Goal: Information Seeking & Learning: Learn about a topic

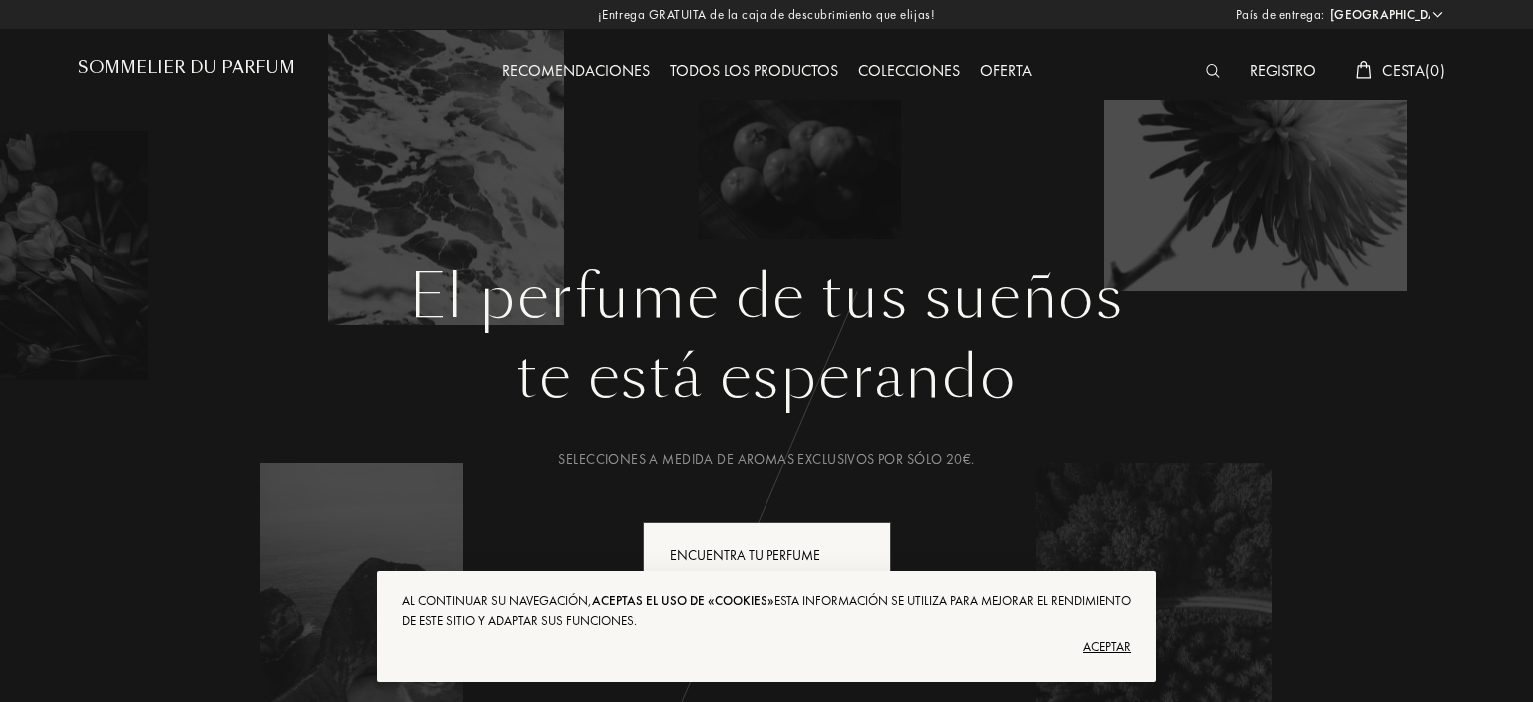
select select "ES"
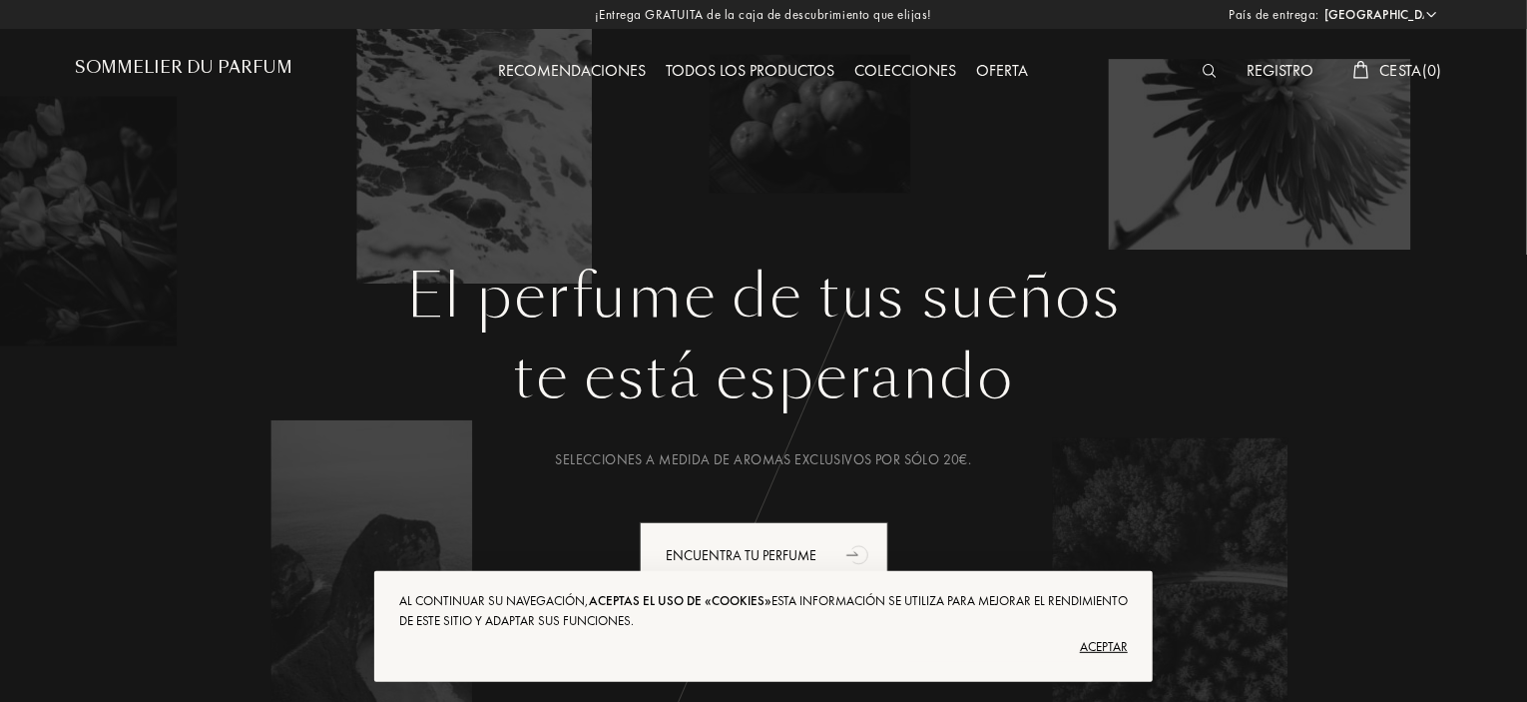
click at [1198, 77] on div at bounding box center [1215, 72] width 45 height 26
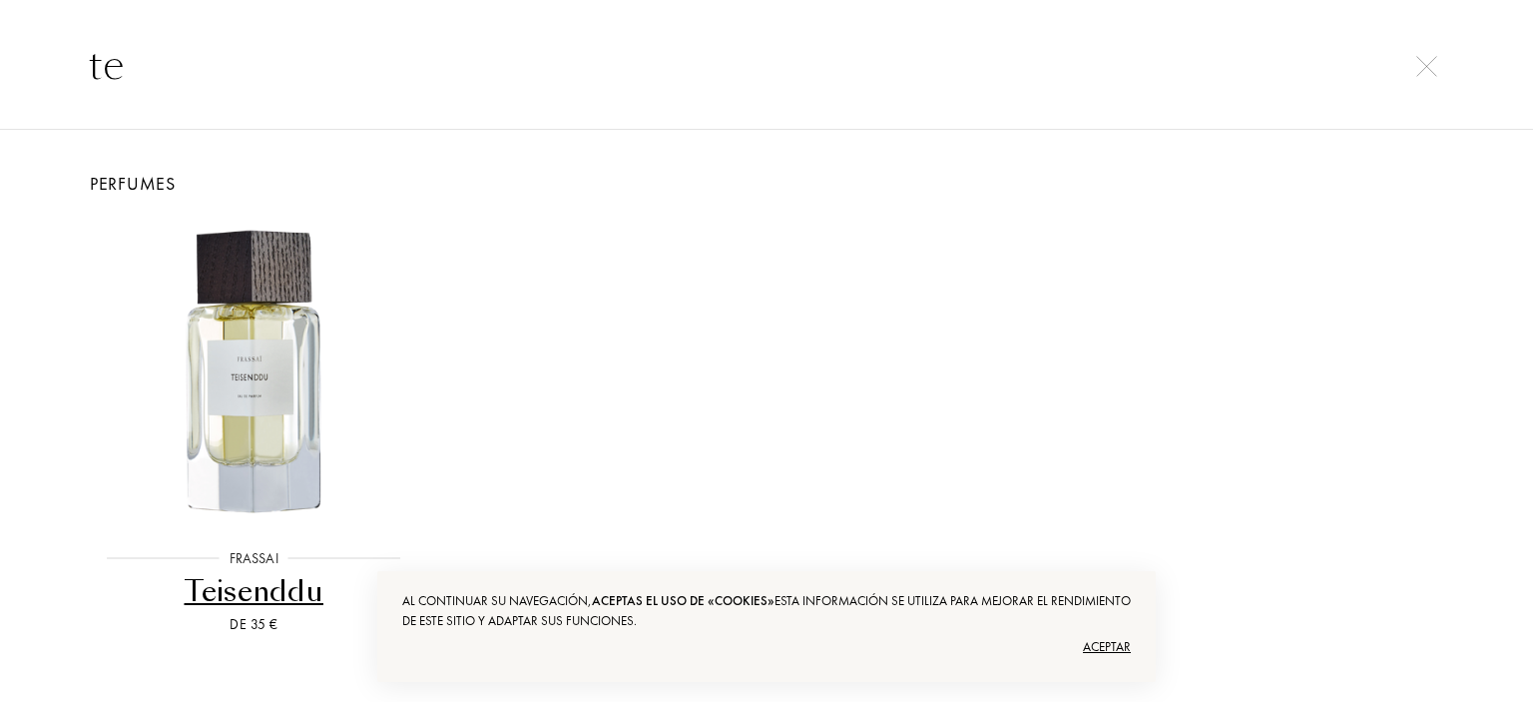
type input "t"
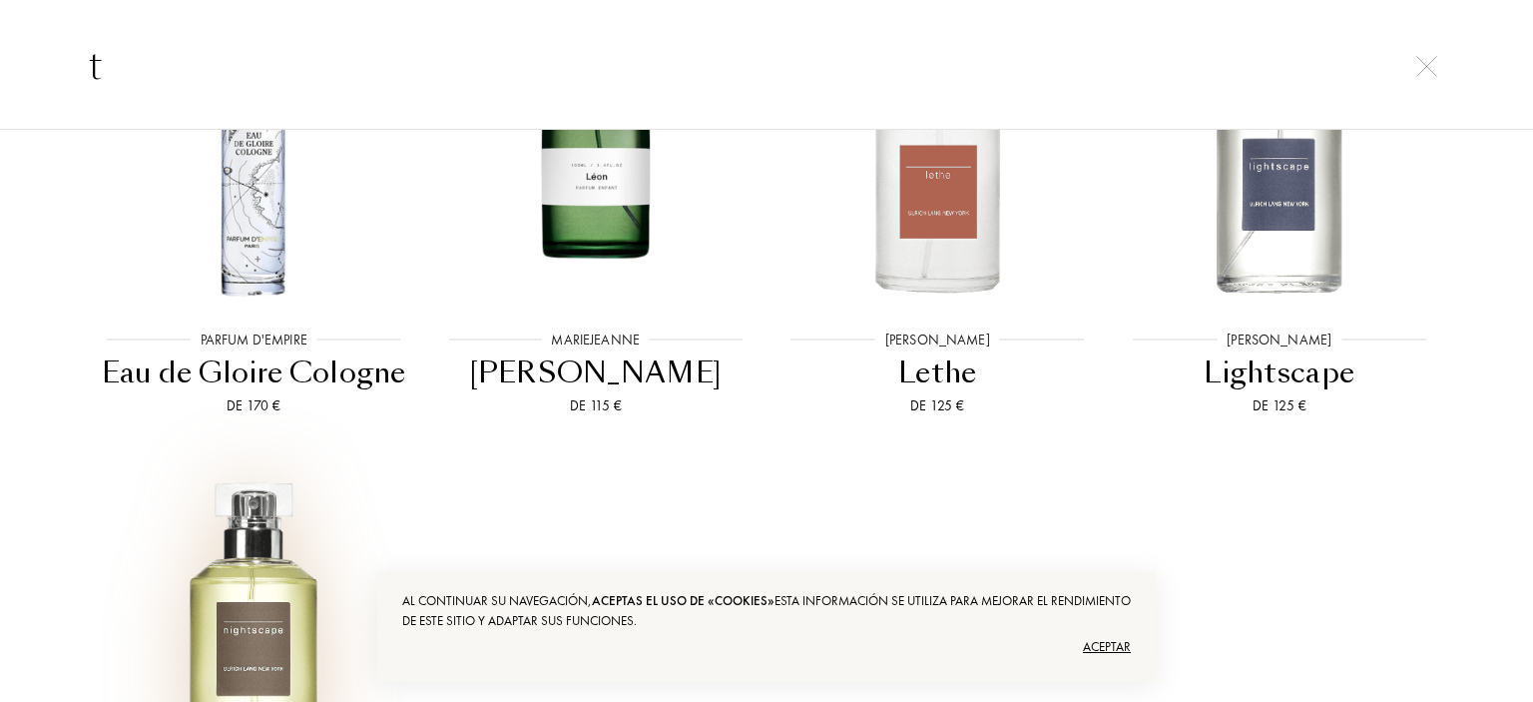
scroll to position [2847, 0]
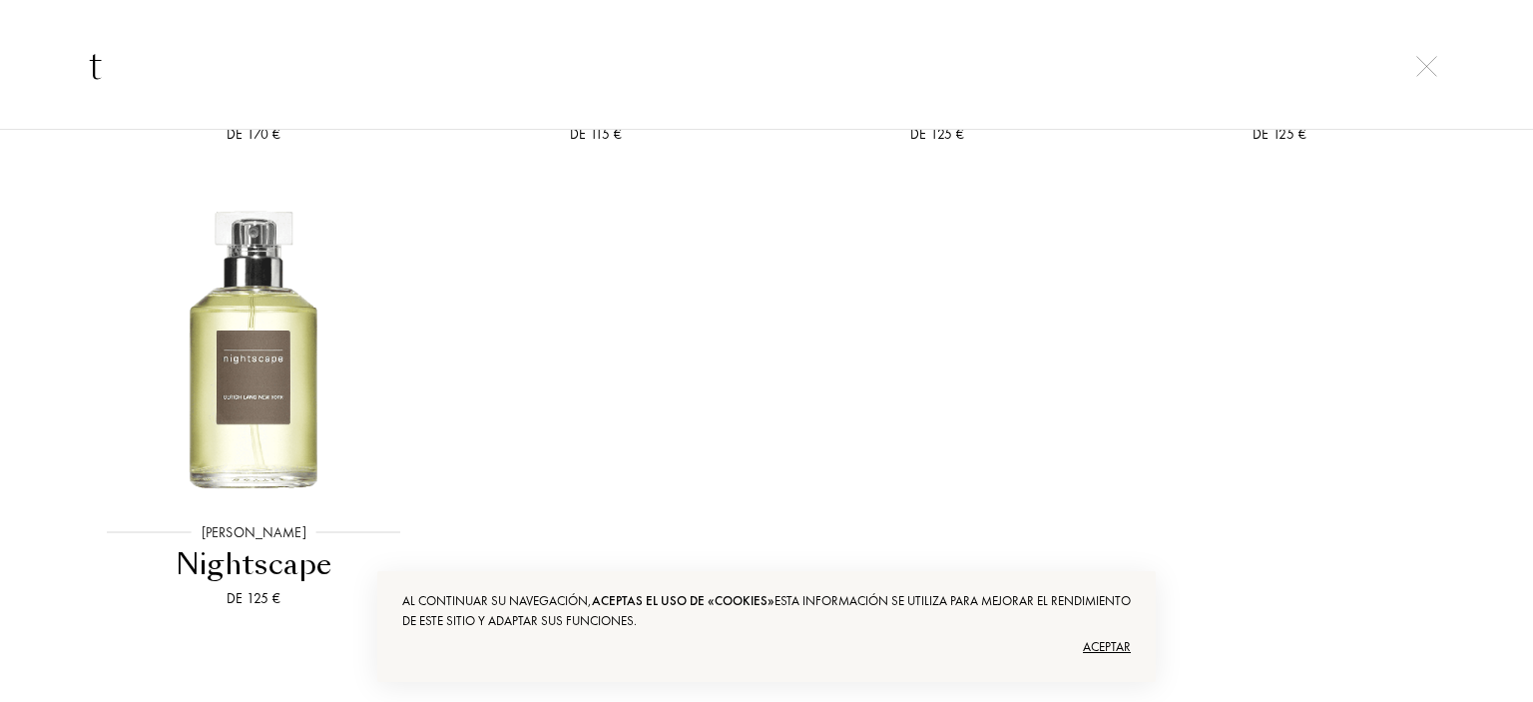
type input "t"
click at [1115, 638] on div "Aceptar" at bounding box center [766, 647] width 729 height 32
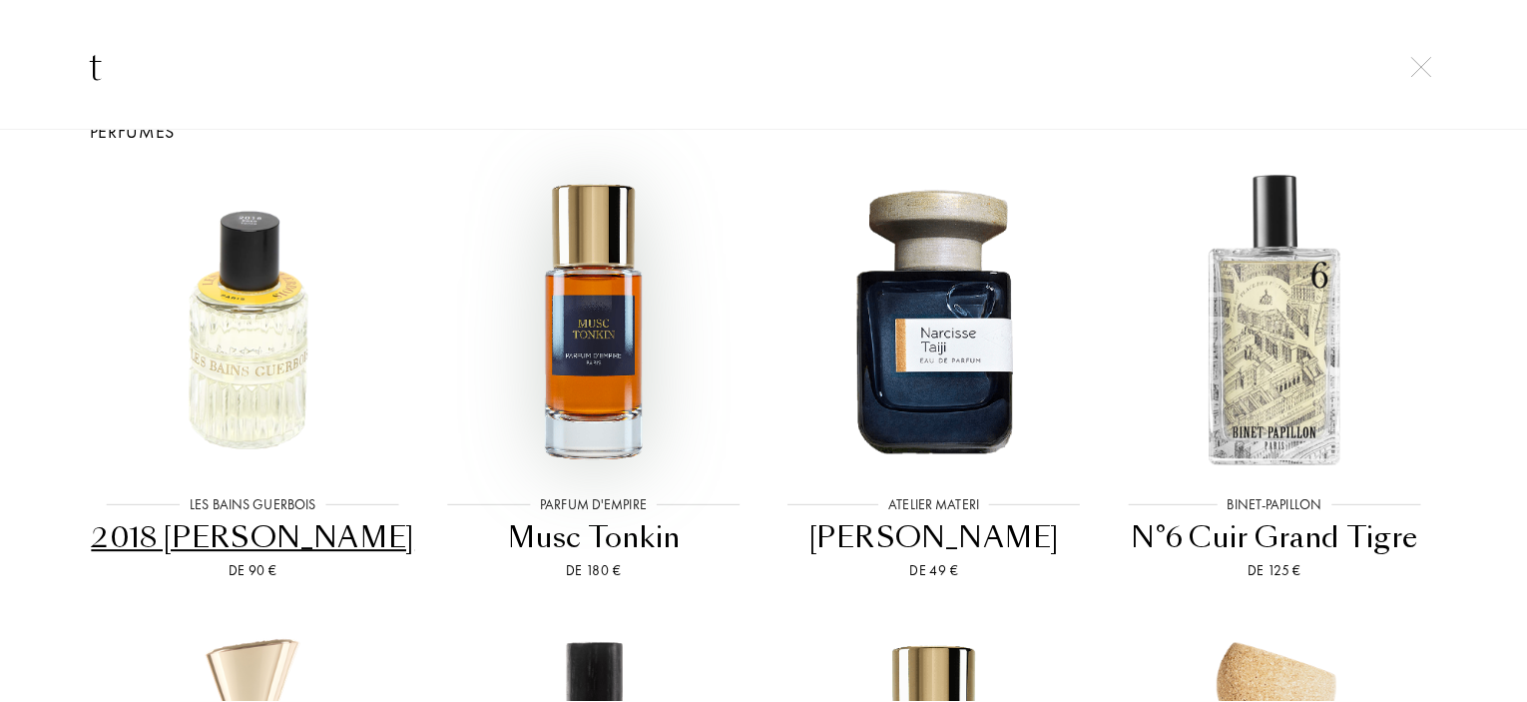
scroll to position [0, 0]
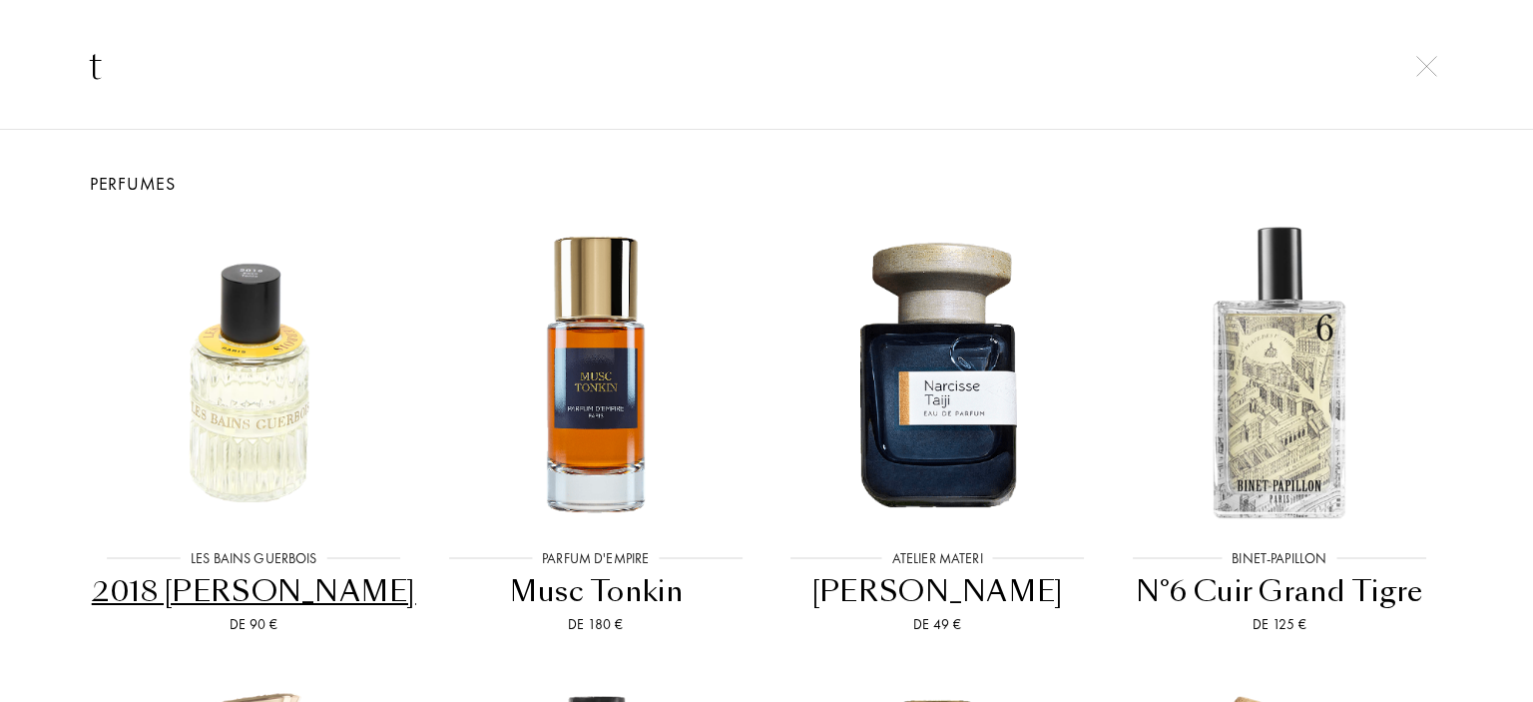
drag, startPoint x: 126, startPoint y: 69, endPoint x: 56, endPoint y: 63, distance: 70.1
click at [56, 63] on input "t" at bounding box center [766, 65] width 1437 height 60
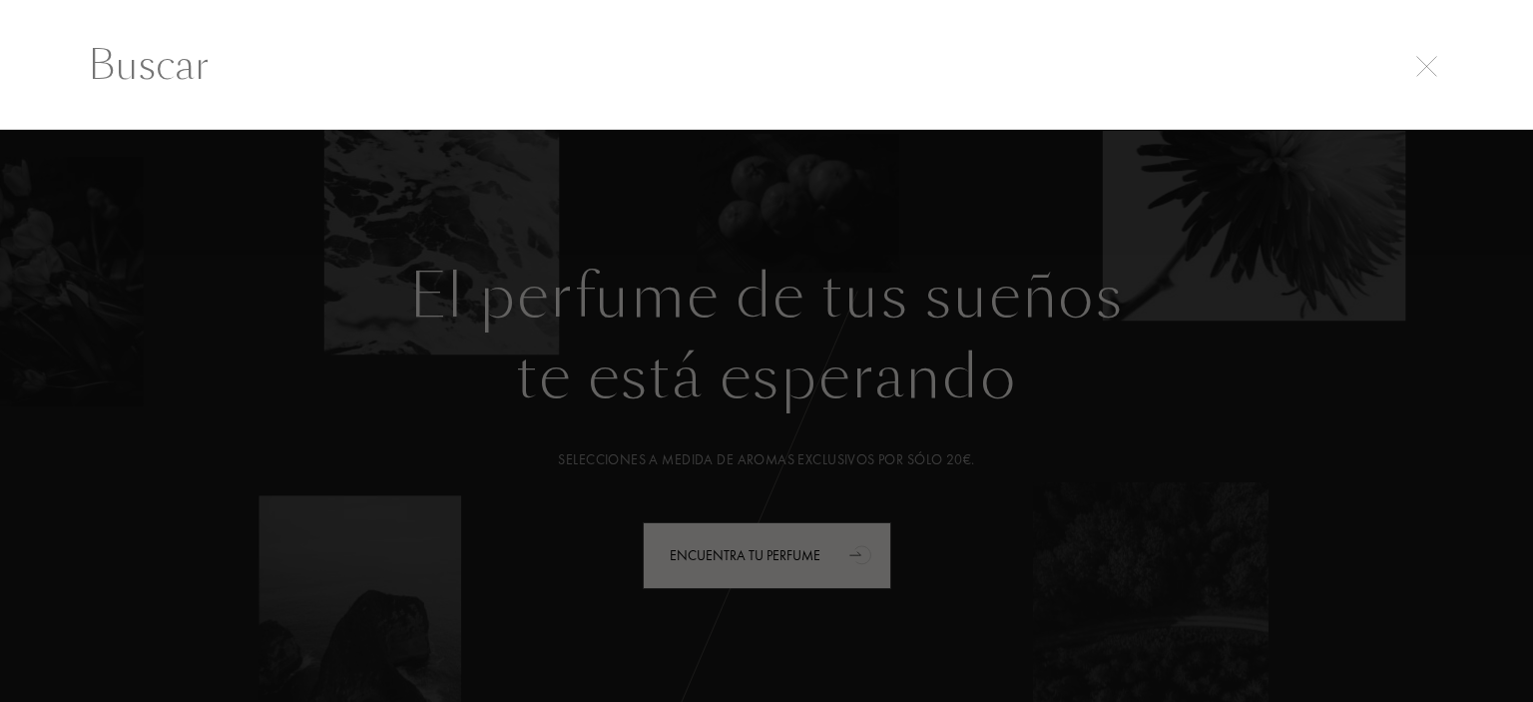
click at [699, 550] on div at bounding box center [766, 416] width 1533 height 573
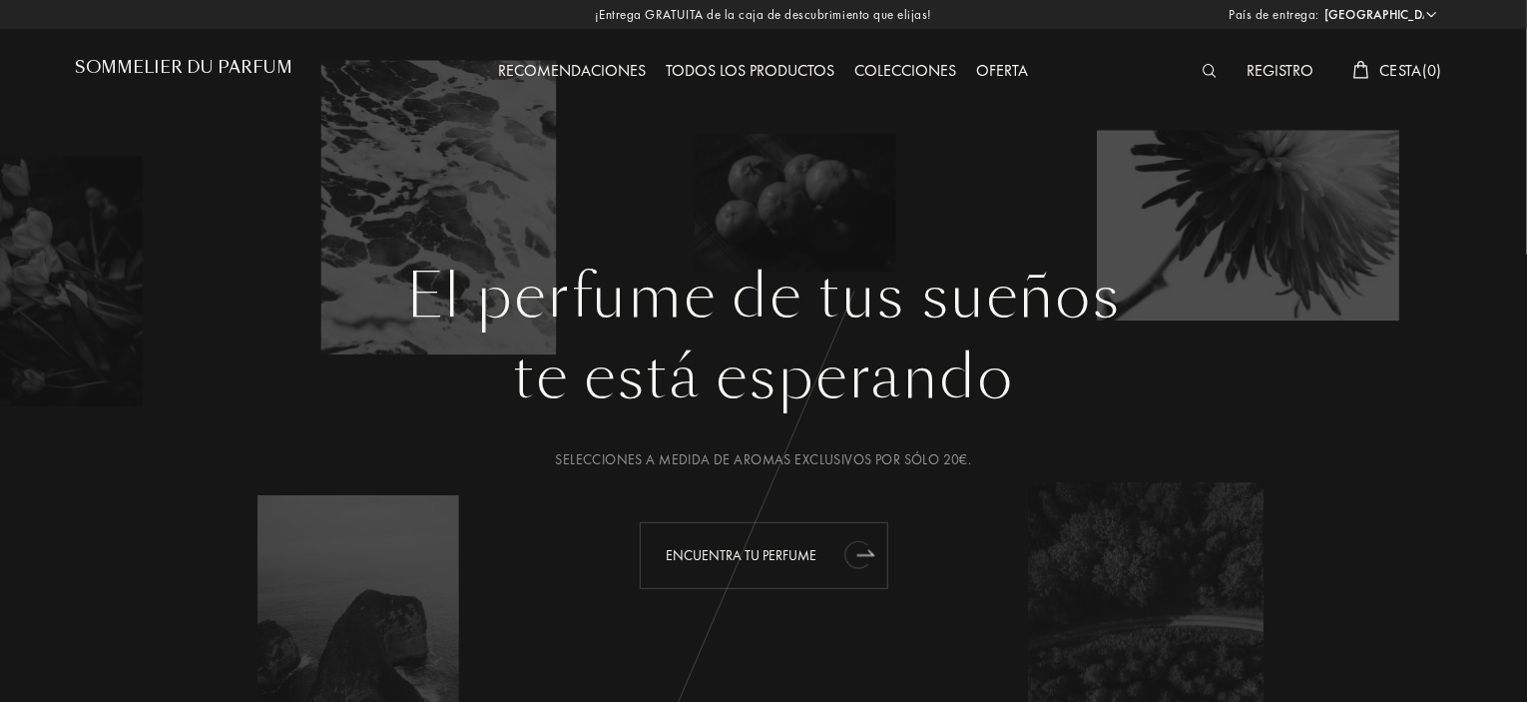
click at [687, 551] on div "Encuentra tu perfume" at bounding box center [764, 555] width 249 height 67
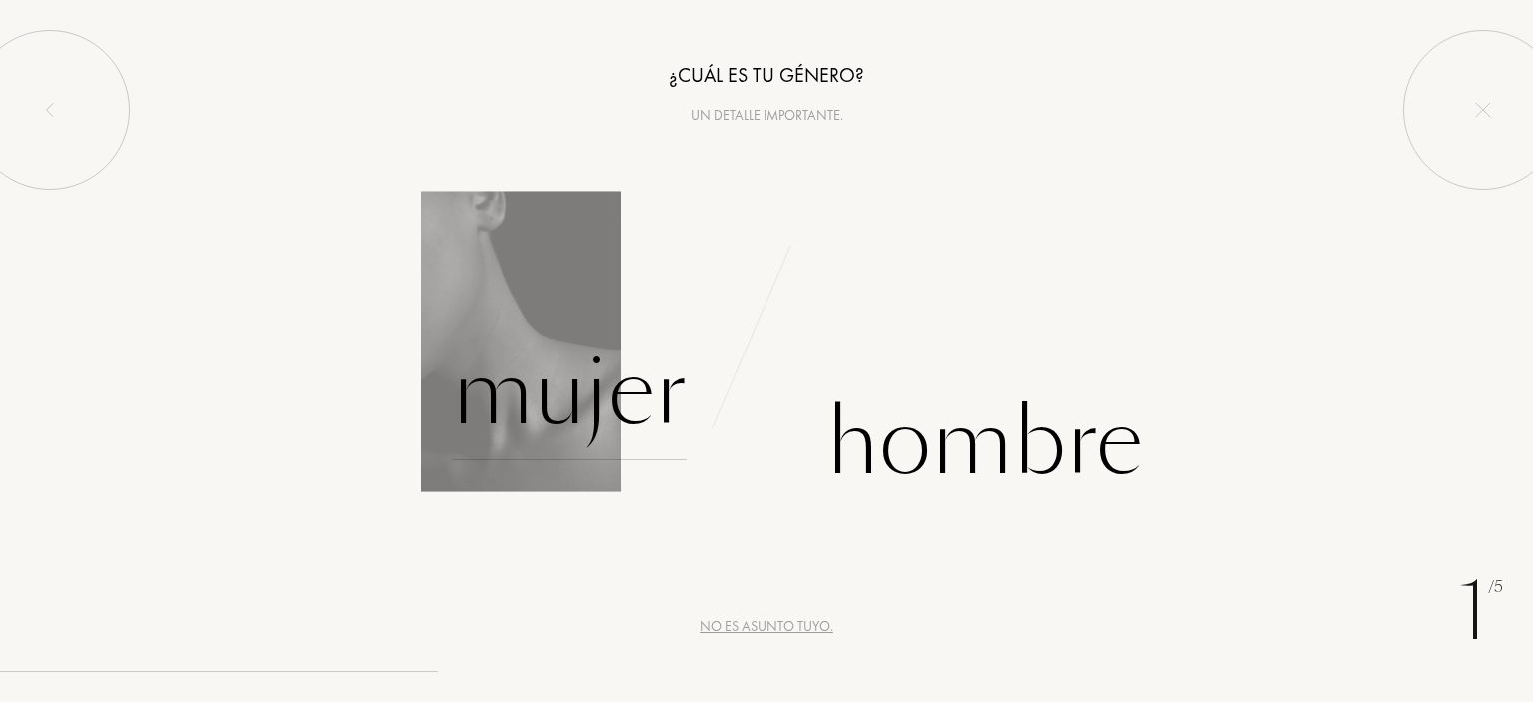
click at [535, 406] on div "Mujer" at bounding box center [569, 392] width 235 height 135
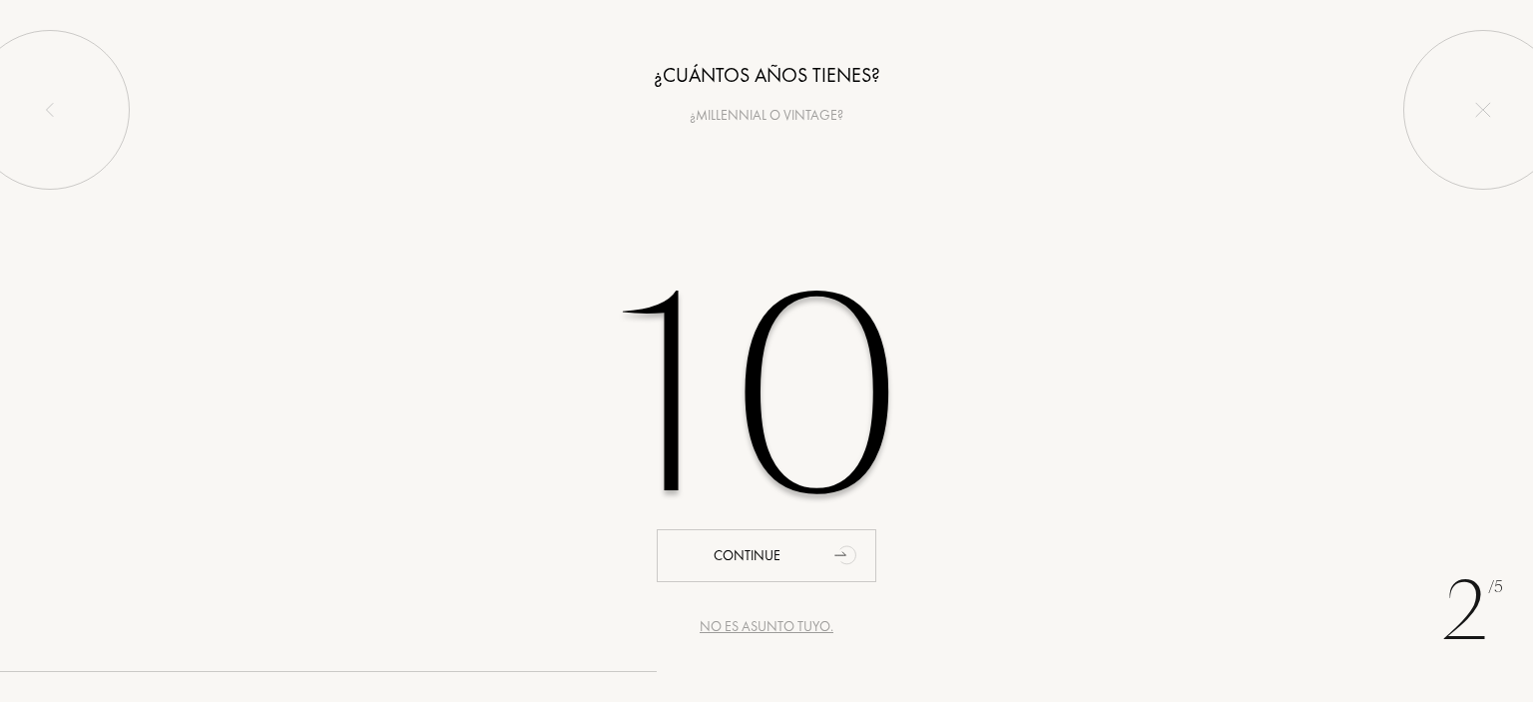
click at [667, 394] on input "10" at bounding box center [766, 398] width 569 height 404
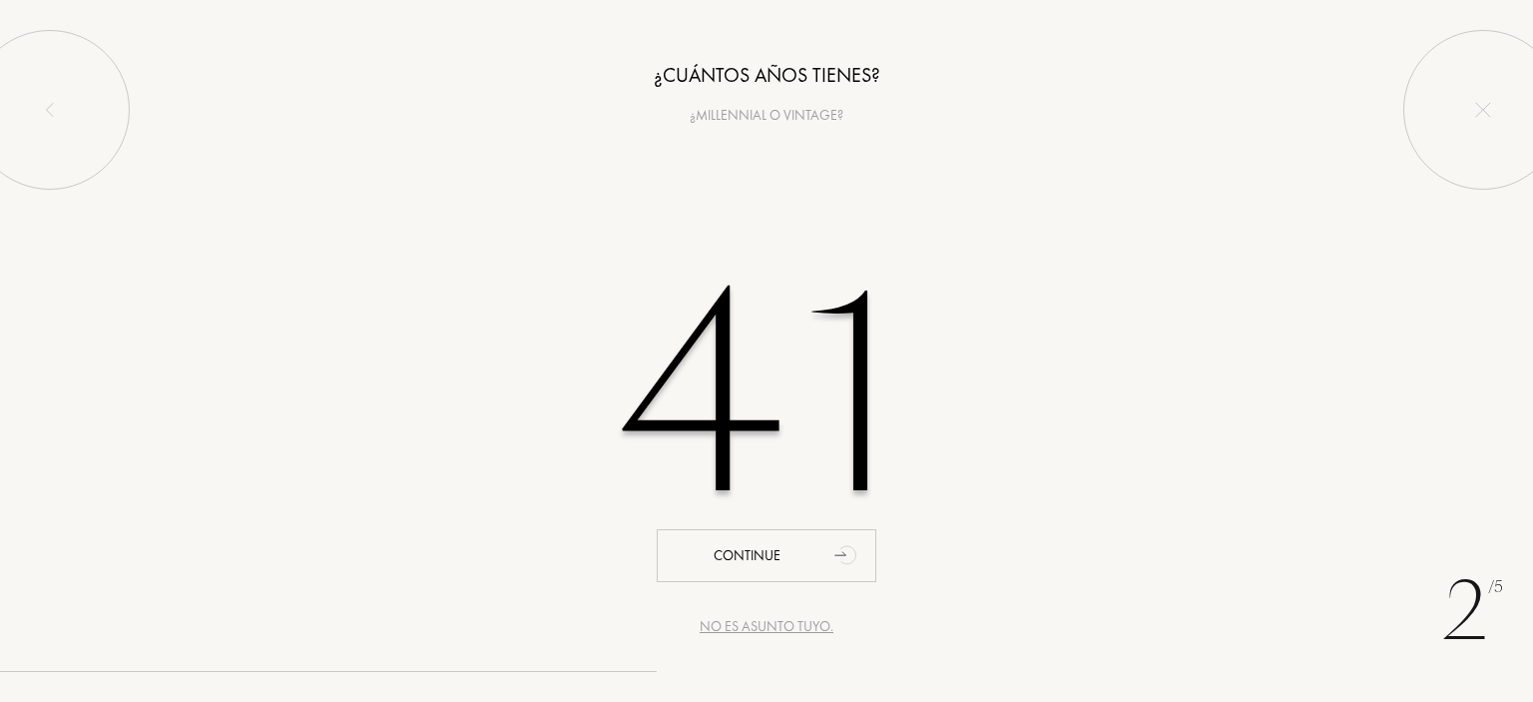
click at [829, 358] on input "41" at bounding box center [766, 398] width 569 height 404
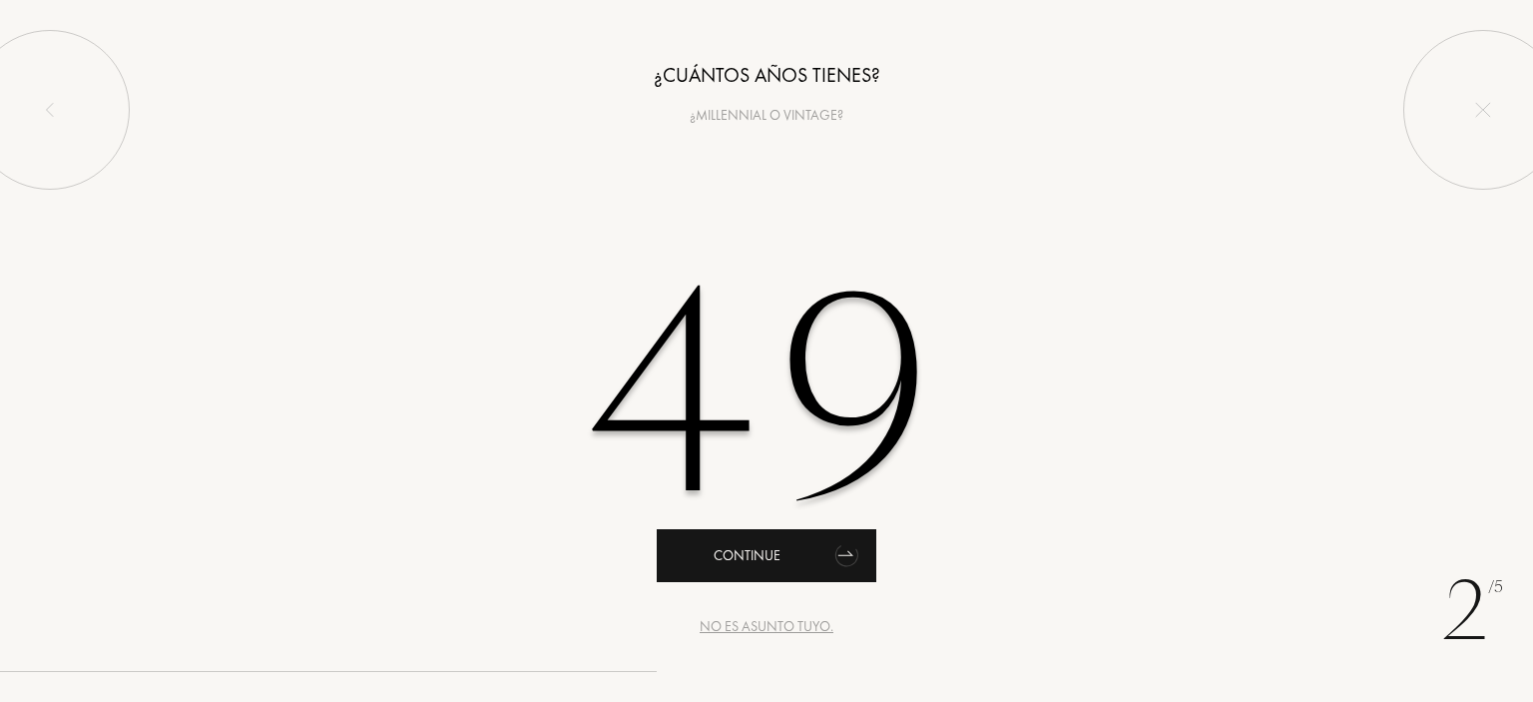
type input "49"
click at [767, 547] on div "Continue" at bounding box center [767, 555] width 220 height 53
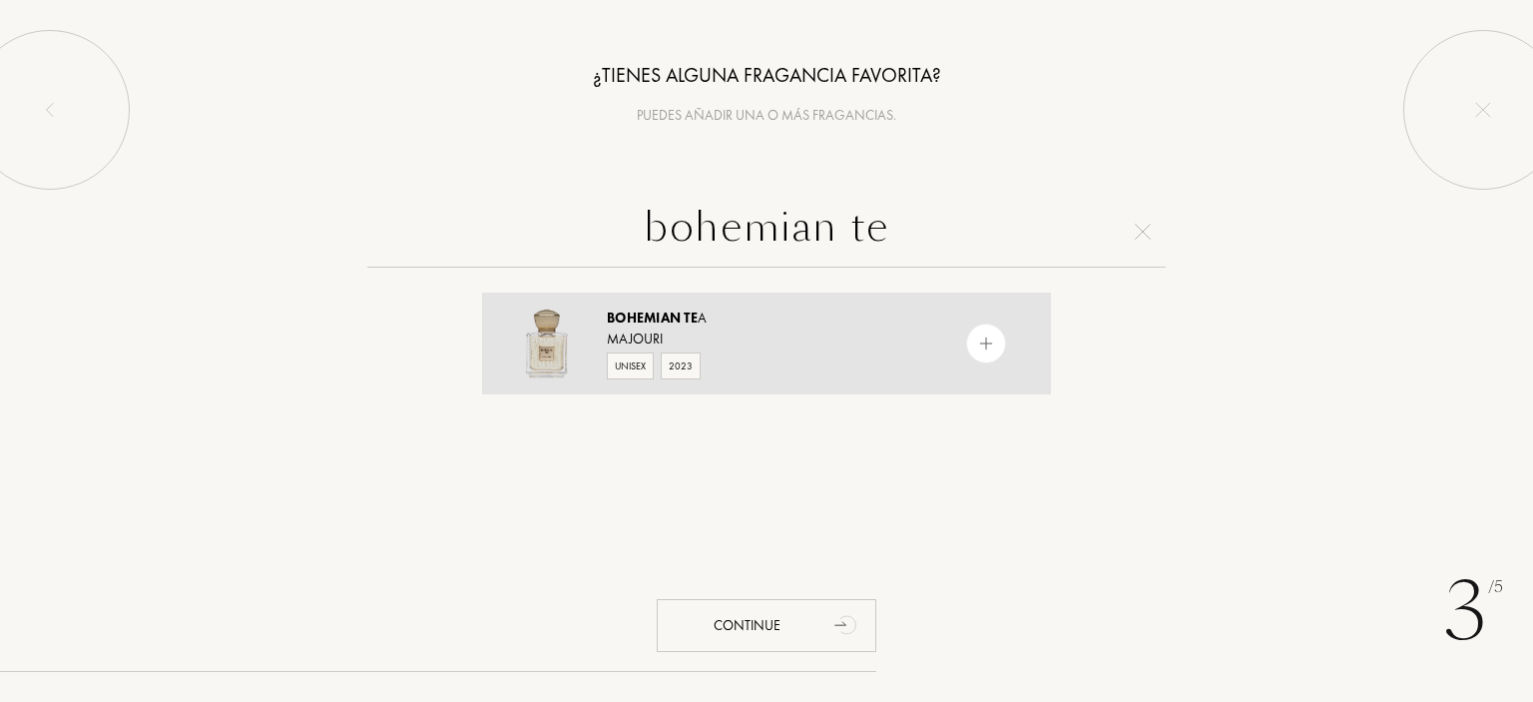
type input "bohemian te"
click at [663, 314] on span "Bohemian" at bounding box center [644, 317] width 74 height 18
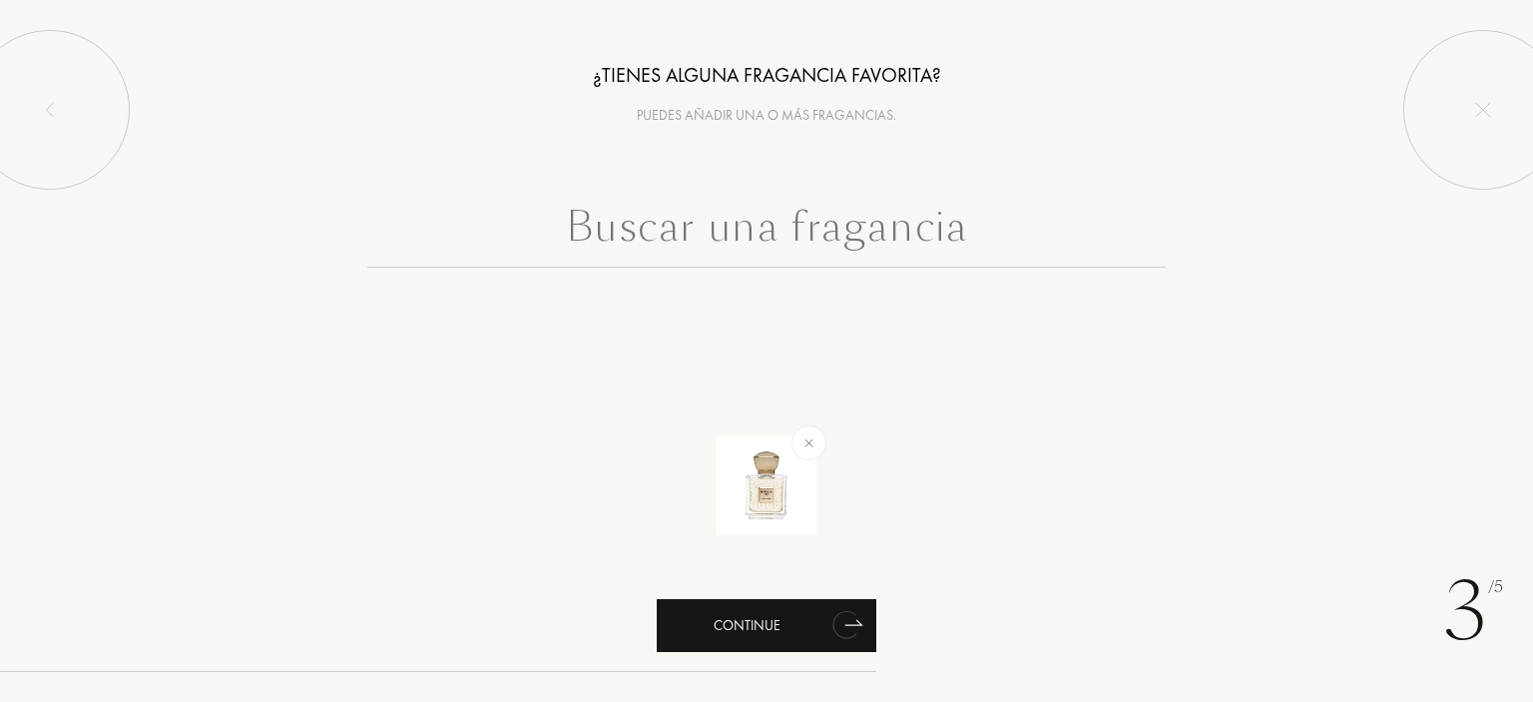
click at [776, 621] on div "Continue" at bounding box center [767, 625] width 220 height 53
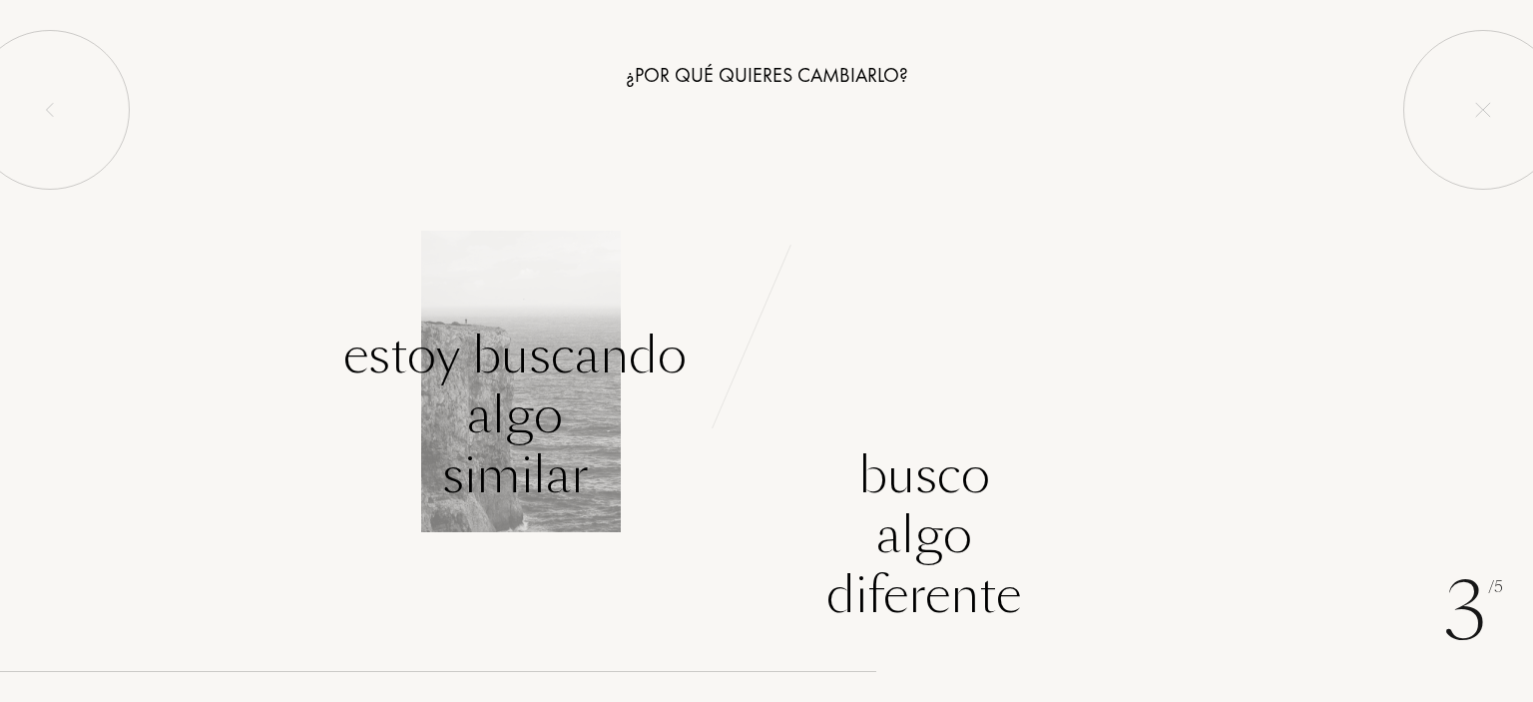
click at [551, 399] on div "Estoy buscando algo similar" at bounding box center [514, 415] width 343 height 180
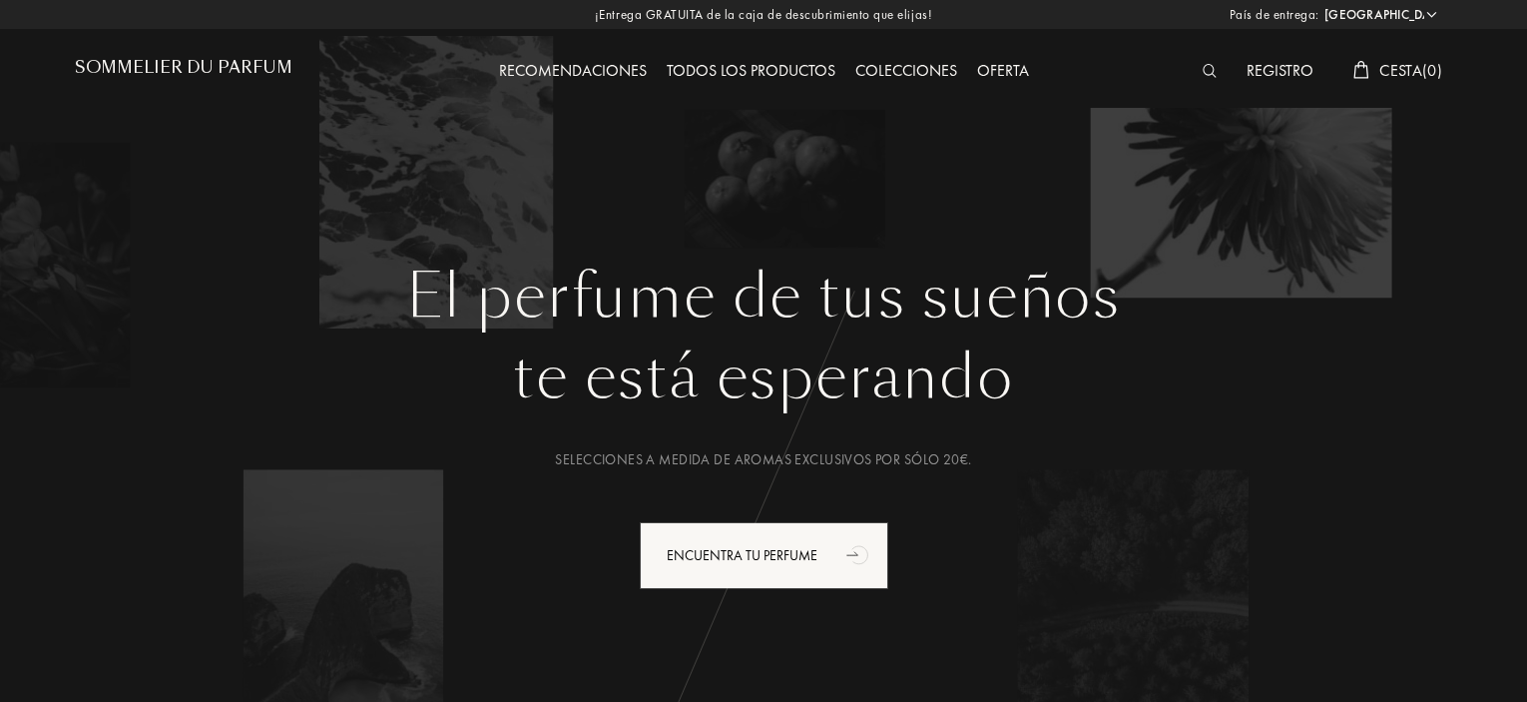
select select "ES"
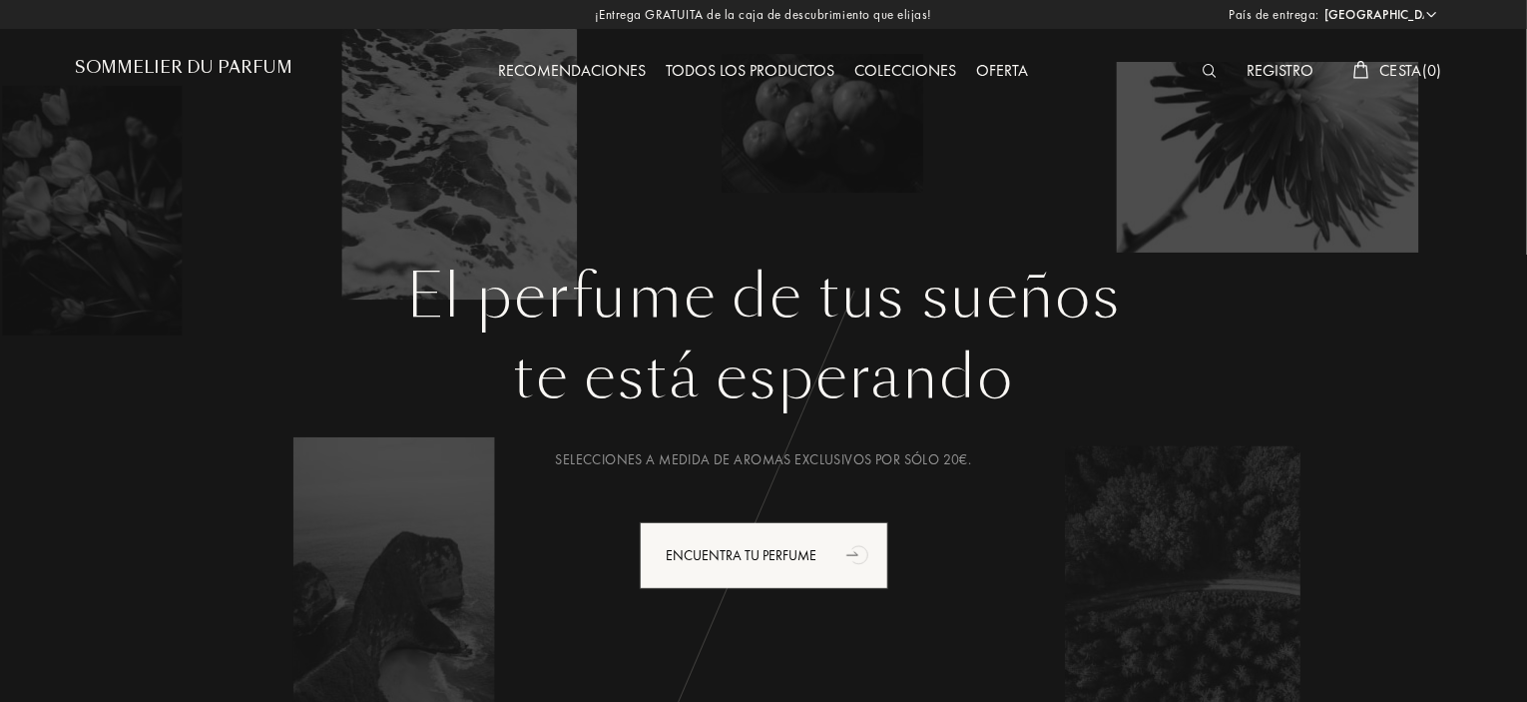
click at [1207, 70] on img at bounding box center [1210, 71] width 15 height 14
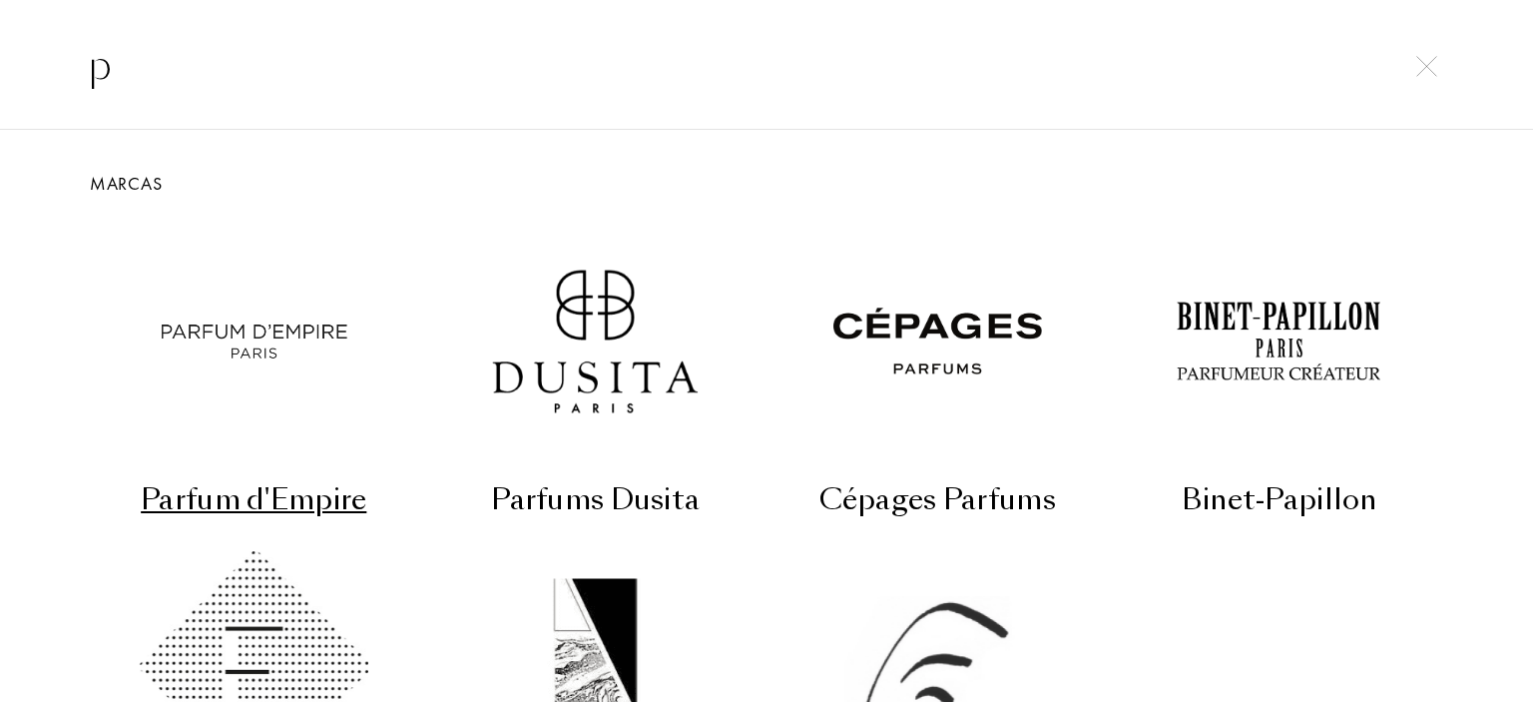
type input "p"
click at [164, 186] on div "Marcas" at bounding box center [767, 183] width 1398 height 27
click at [176, 72] on input "p" at bounding box center [766, 65] width 1437 height 60
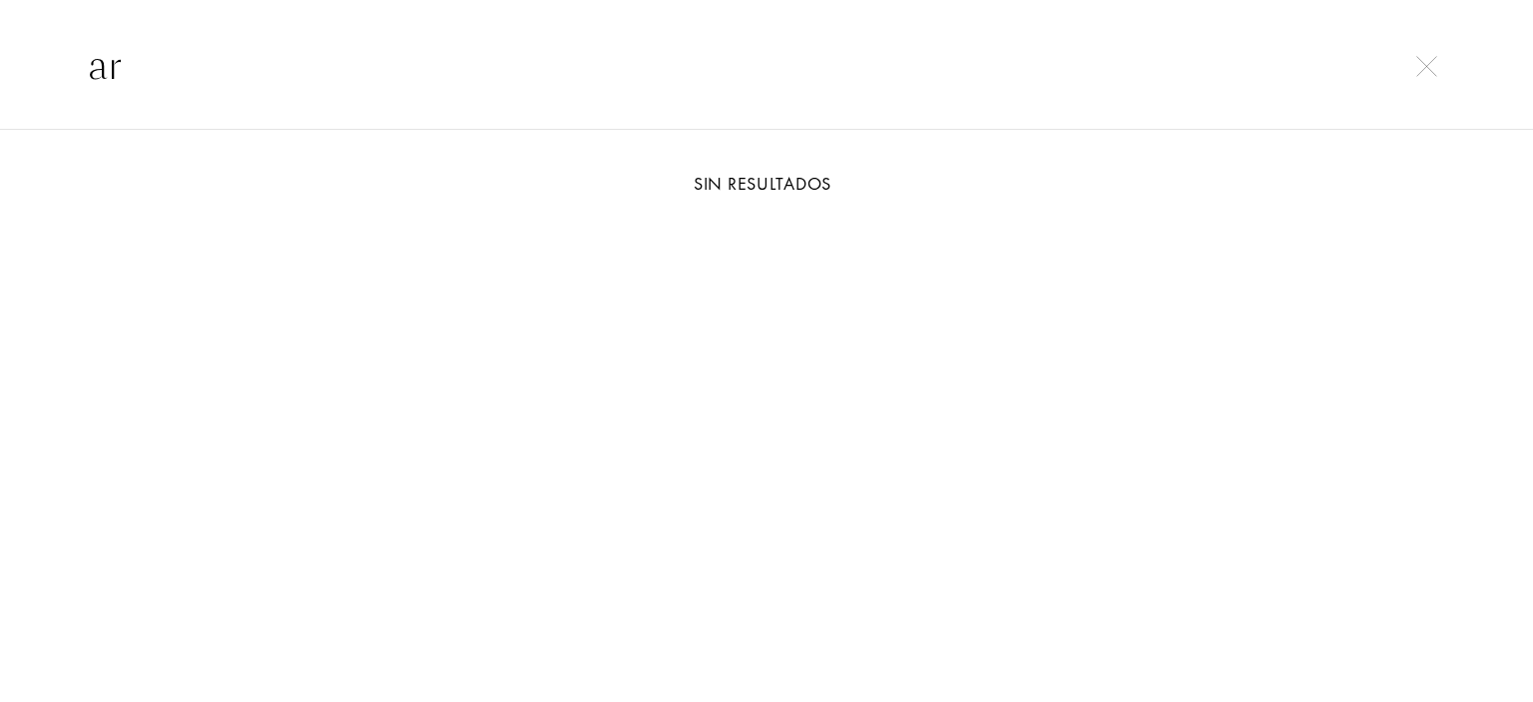
type input "a"
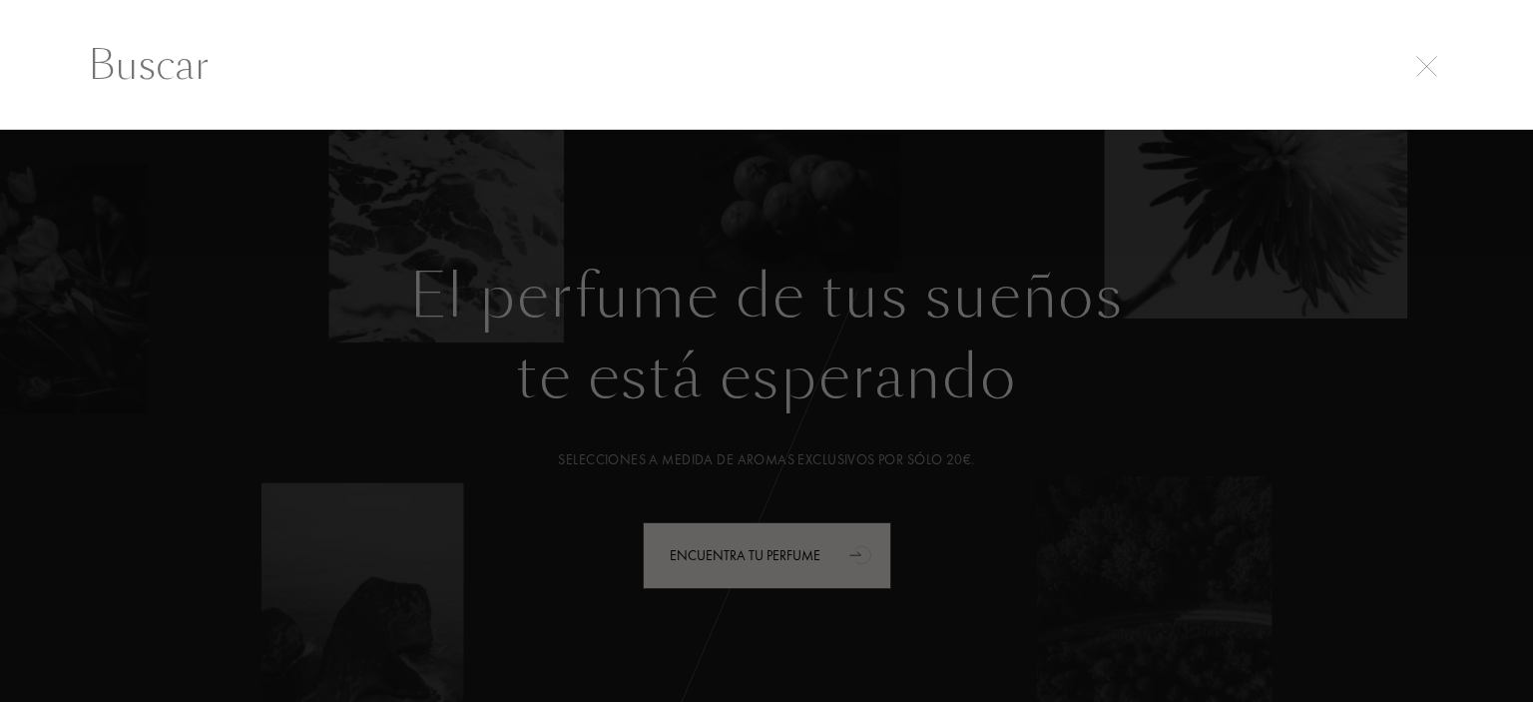
click at [776, 557] on div at bounding box center [766, 416] width 1533 height 573
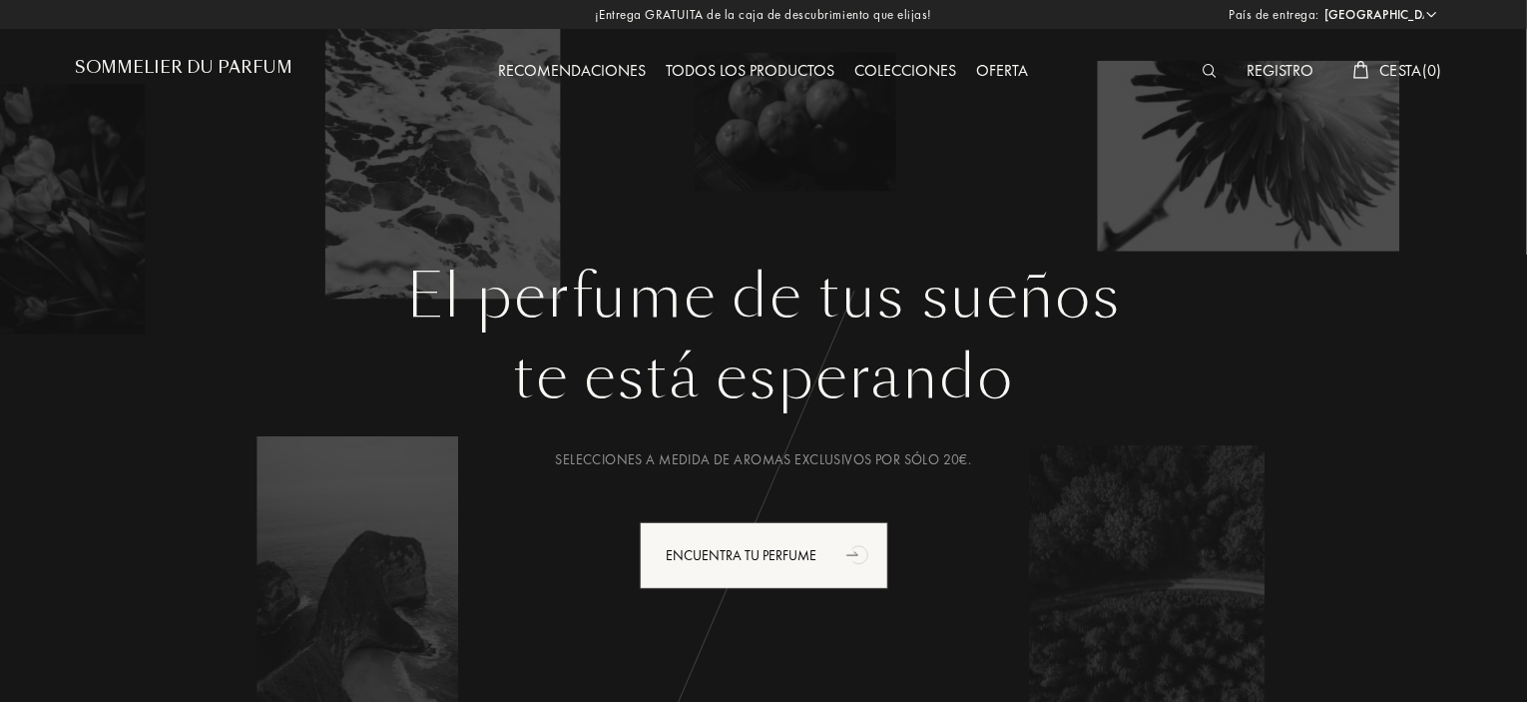
click at [733, 64] on div "Todos los productos" at bounding box center [751, 72] width 189 height 26
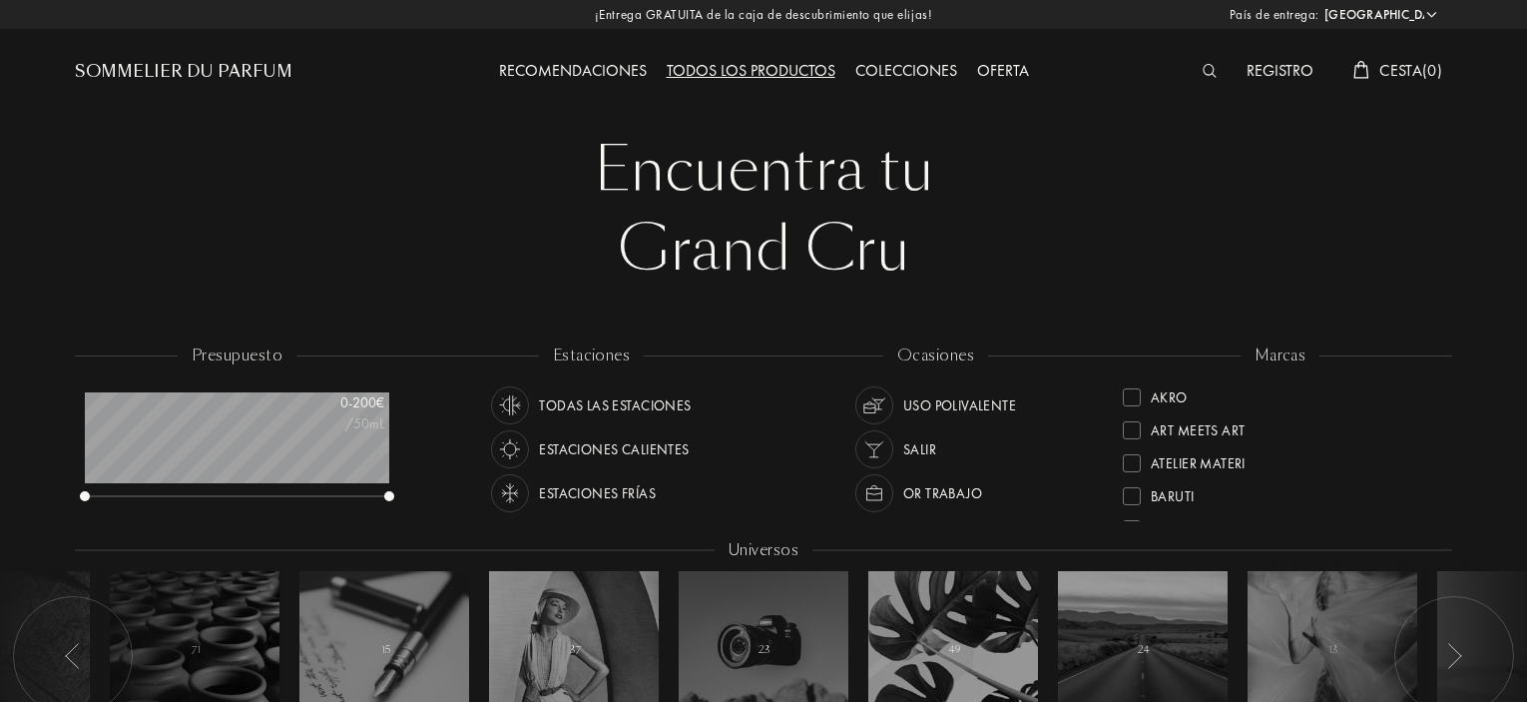
select select "ES"
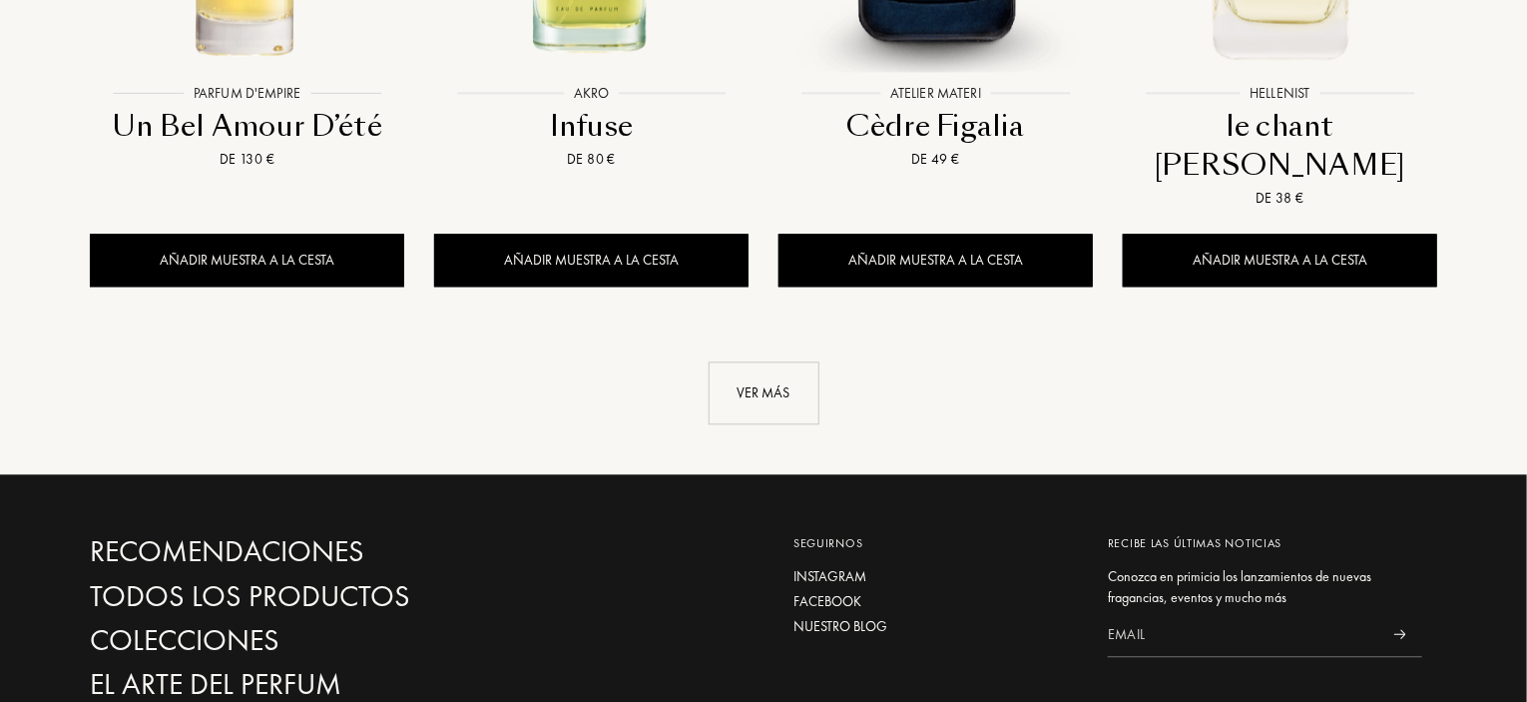
scroll to position [2396, 0]
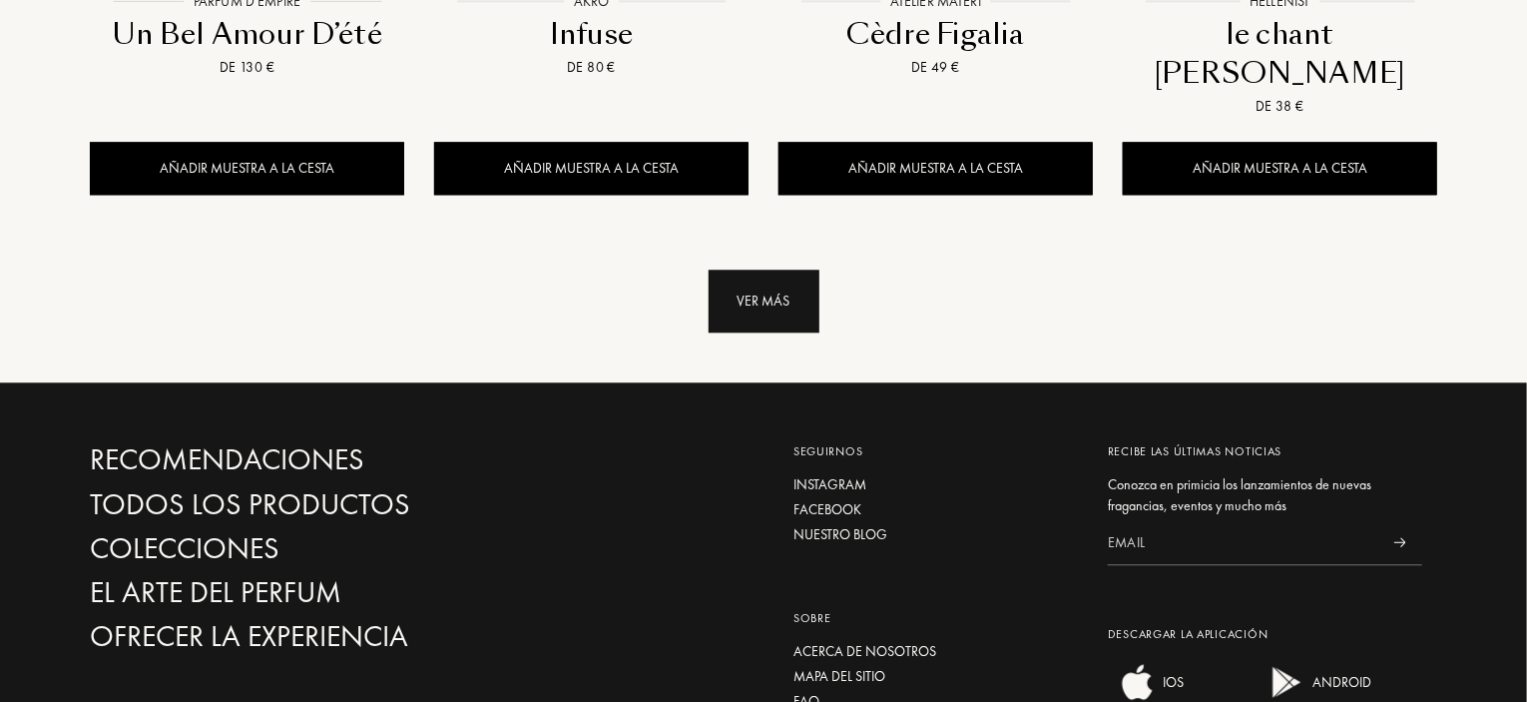
click at [742, 270] on div "Ver más" at bounding box center [764, 301] width 111 height 63
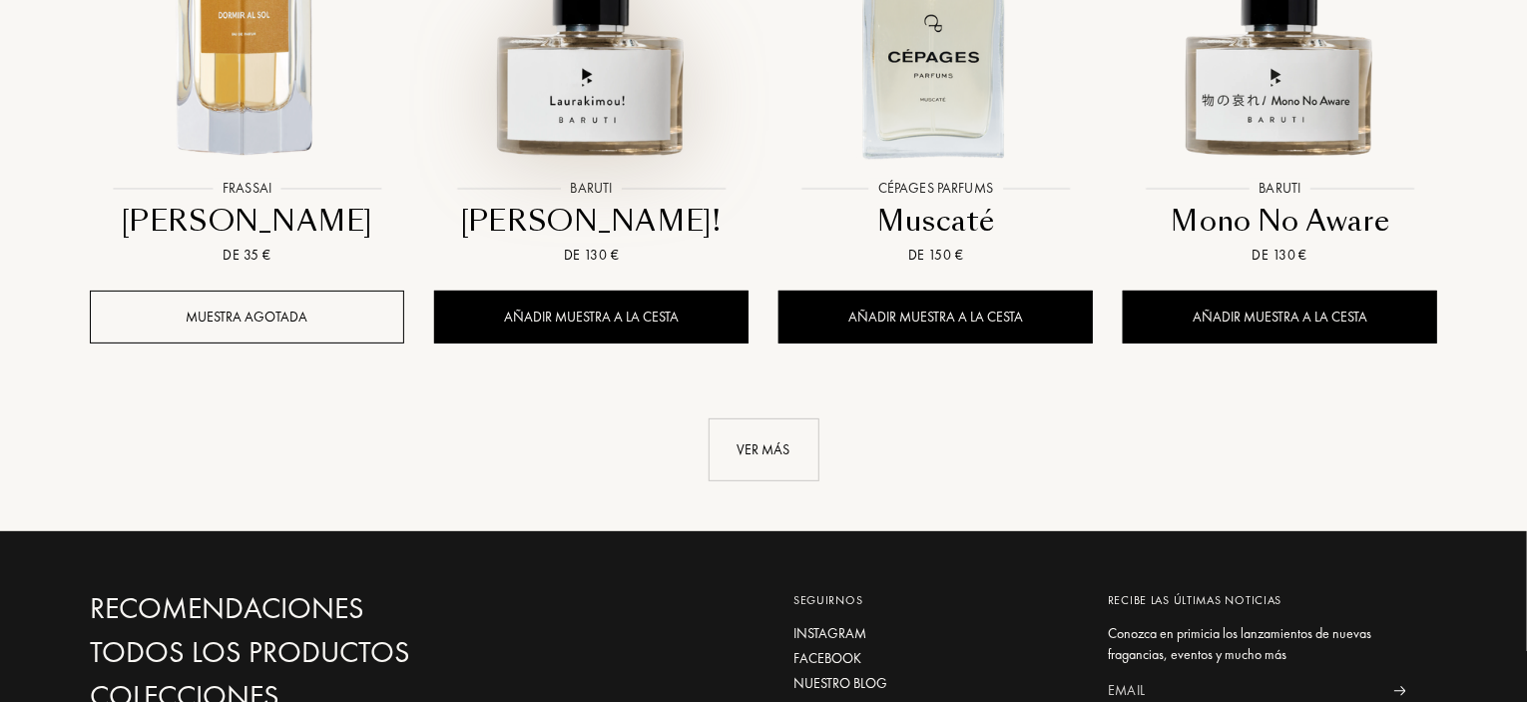
scroll to position [3993, 0]
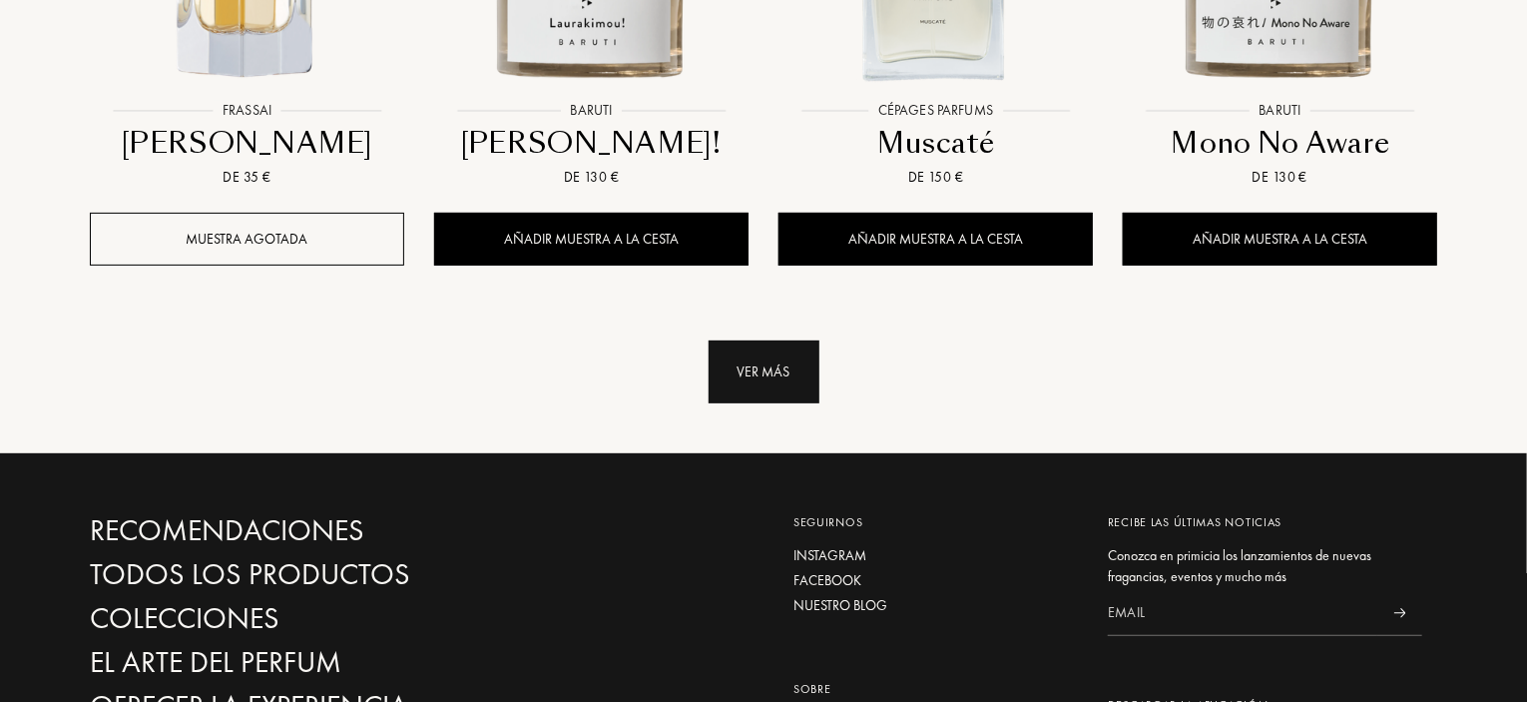
click at [767, 340] on div "Ver más" at bounding box center [764, 371] width 111 height 63
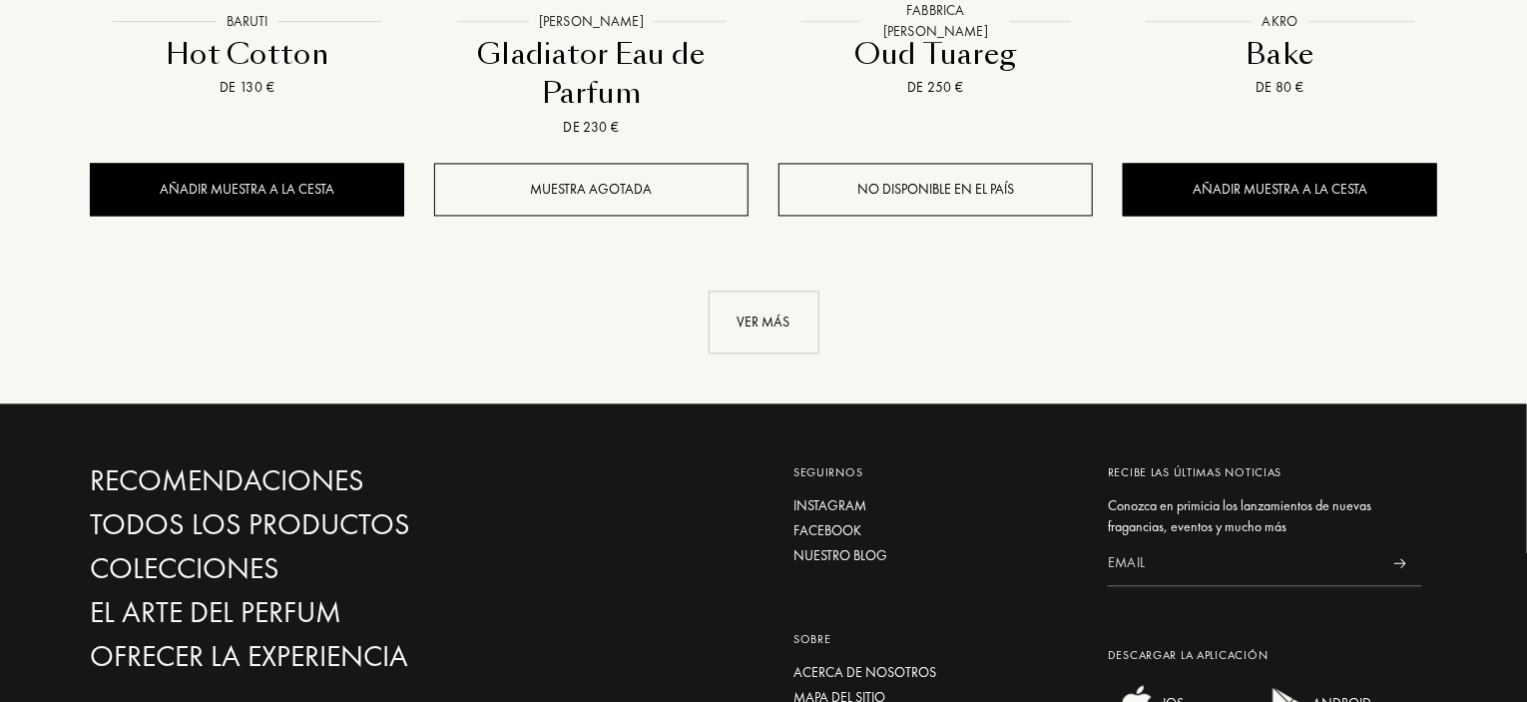
scroll to position [5790, 0]
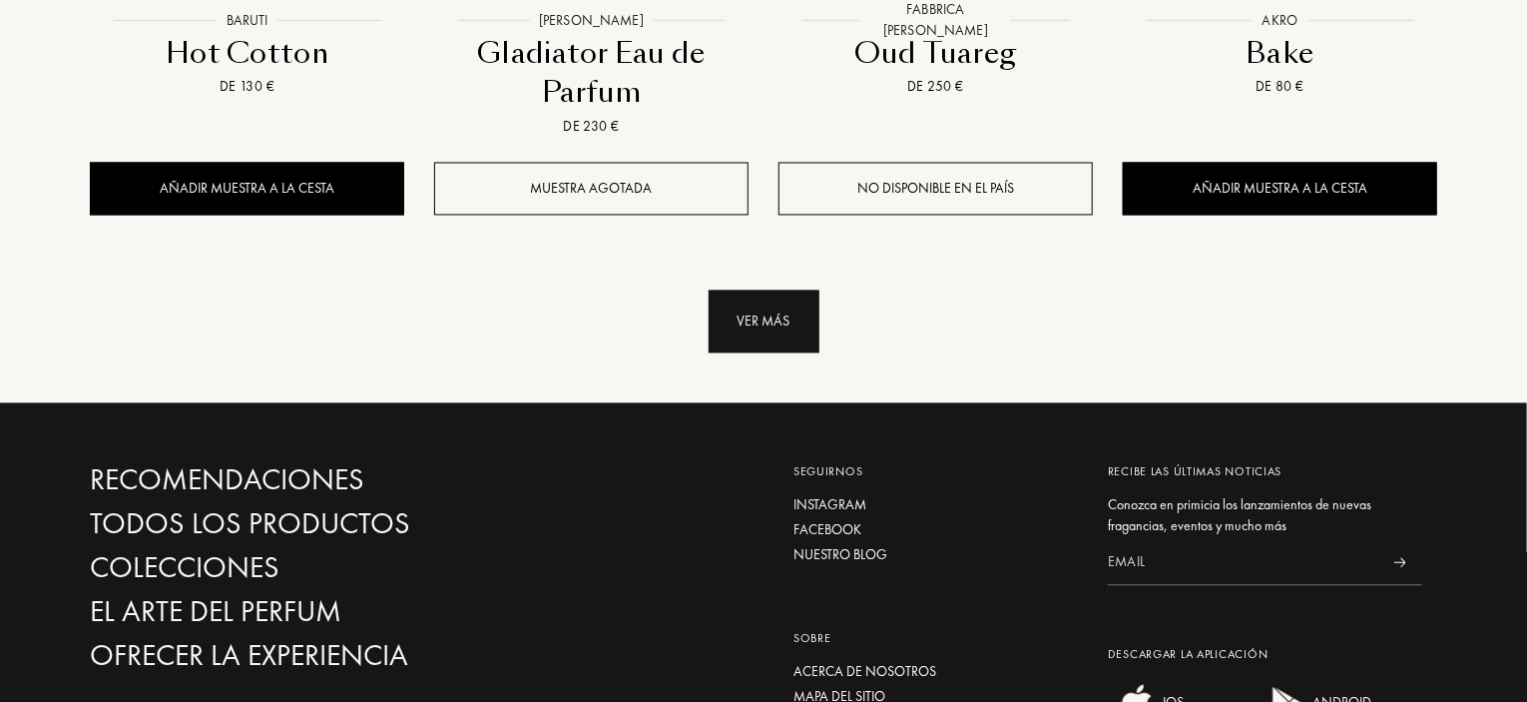
click at [780, 289] on div "Ver más" at bounding box center [764, 320] width 111 height 63
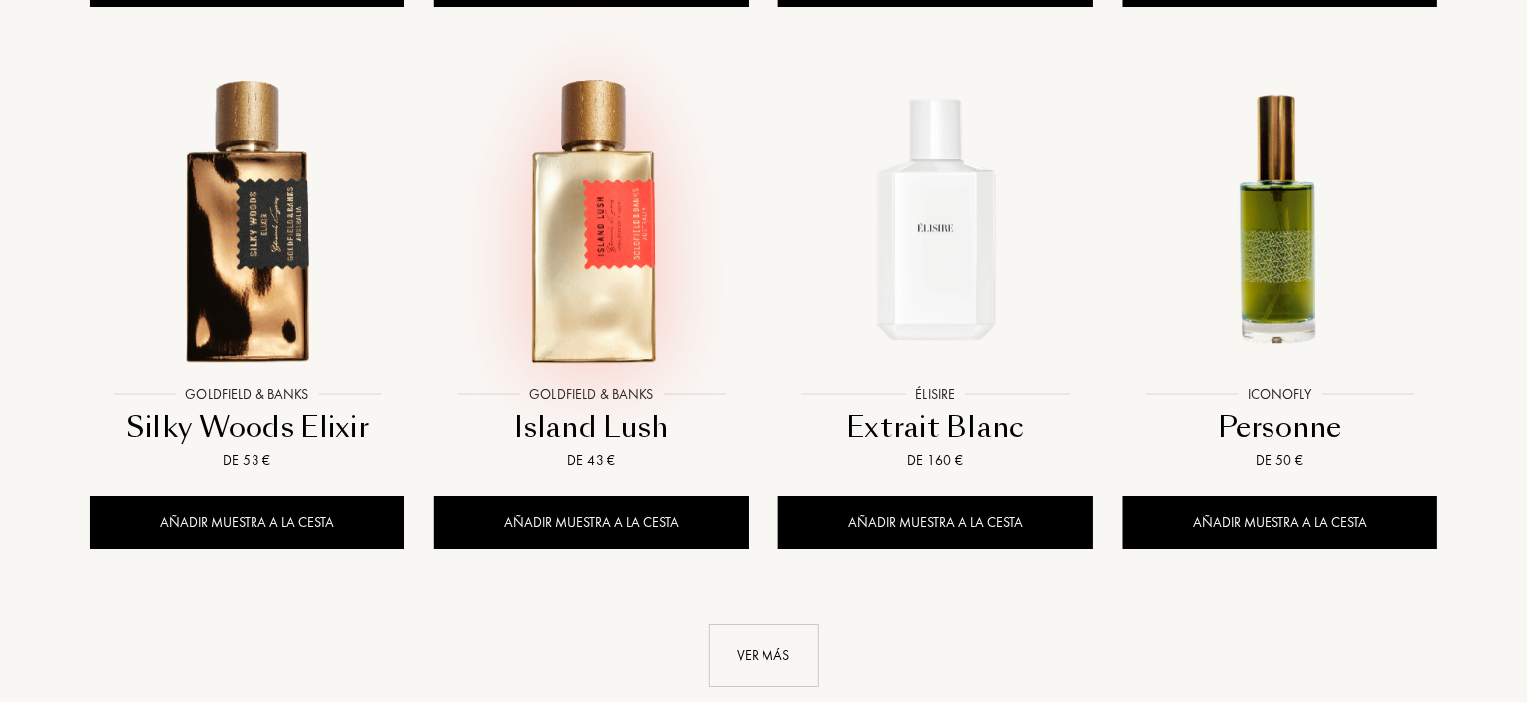
scroll to position [7187, 0]
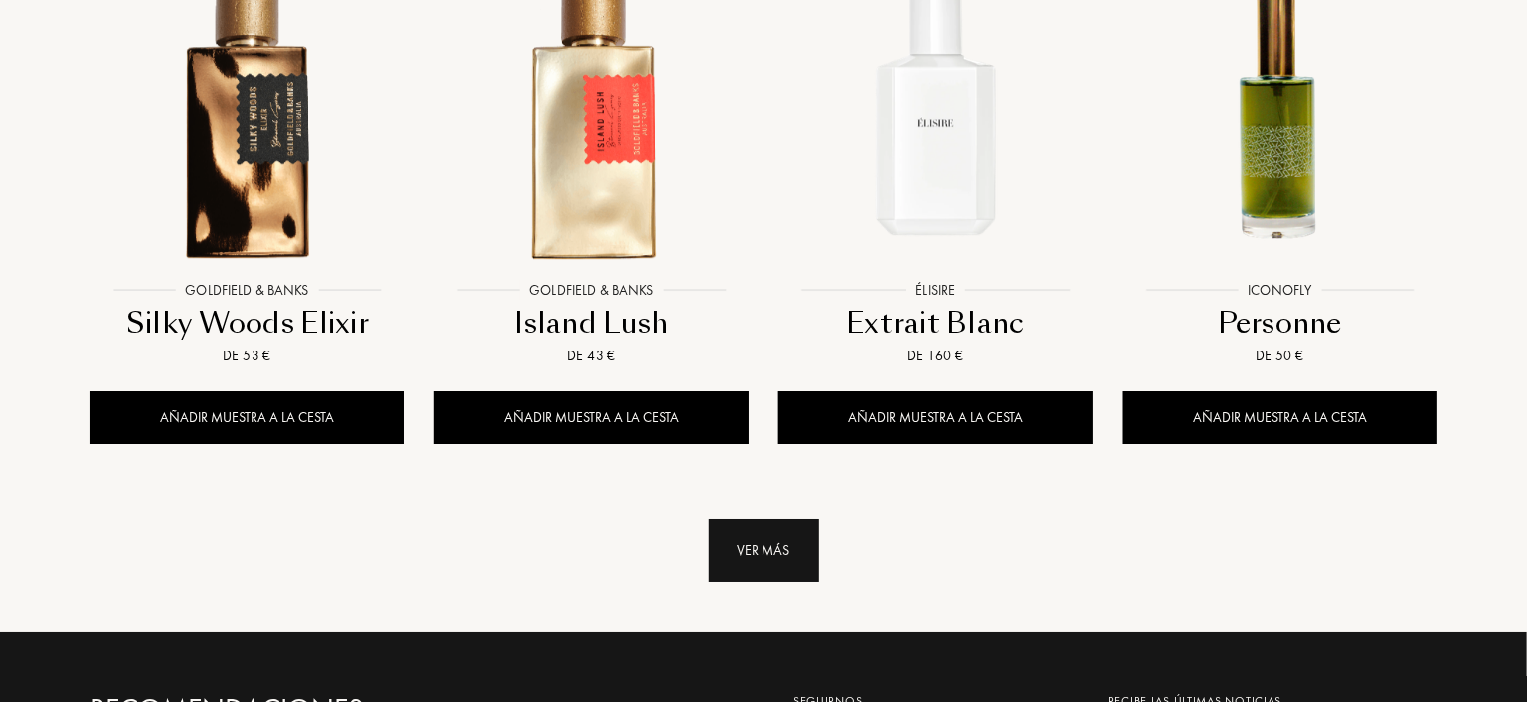
click at [752, 519] on div "Ver más" at bounding box center [764, 550] width 111 height 63
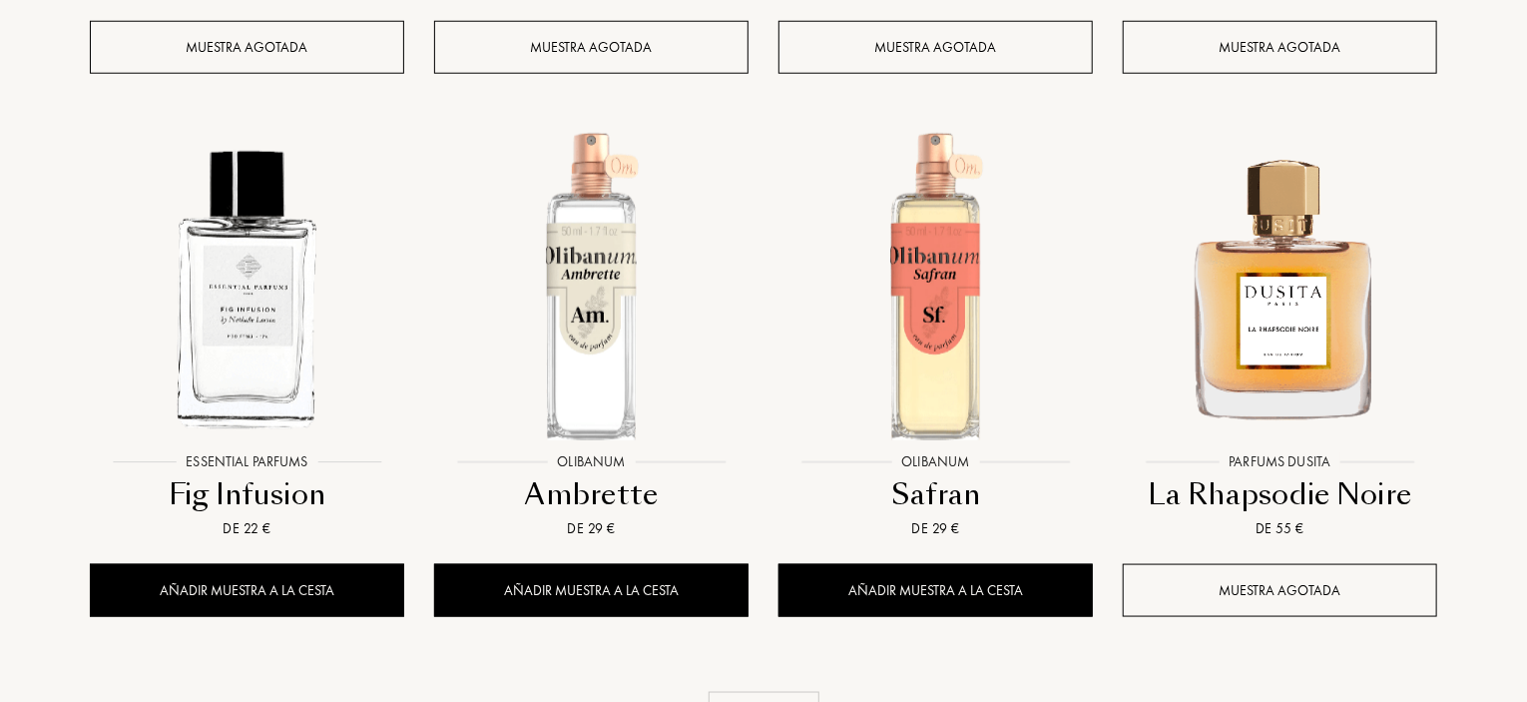
scroll to position [8784, 0]
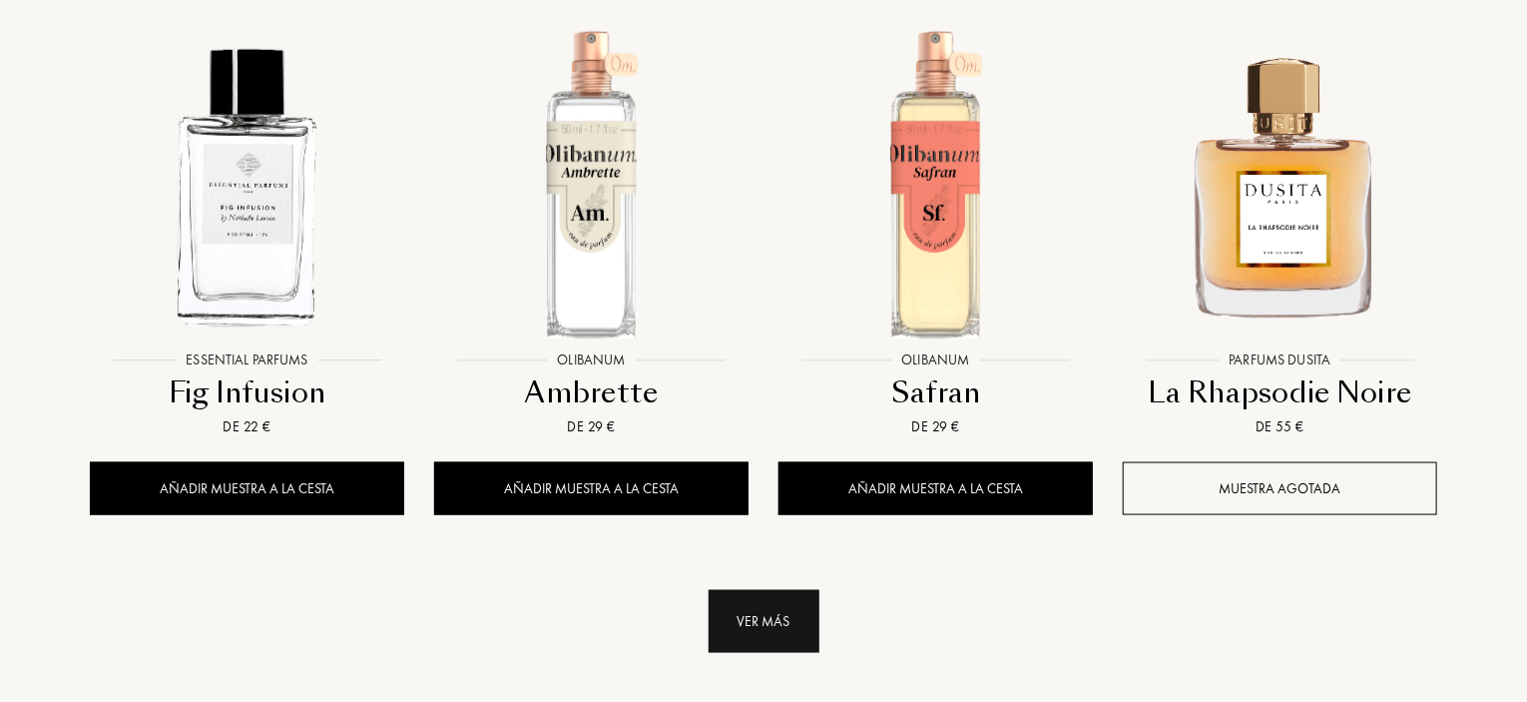
click at [763, 590] on div "Ver más" at bounding box center [764, 621] width 111 height 63
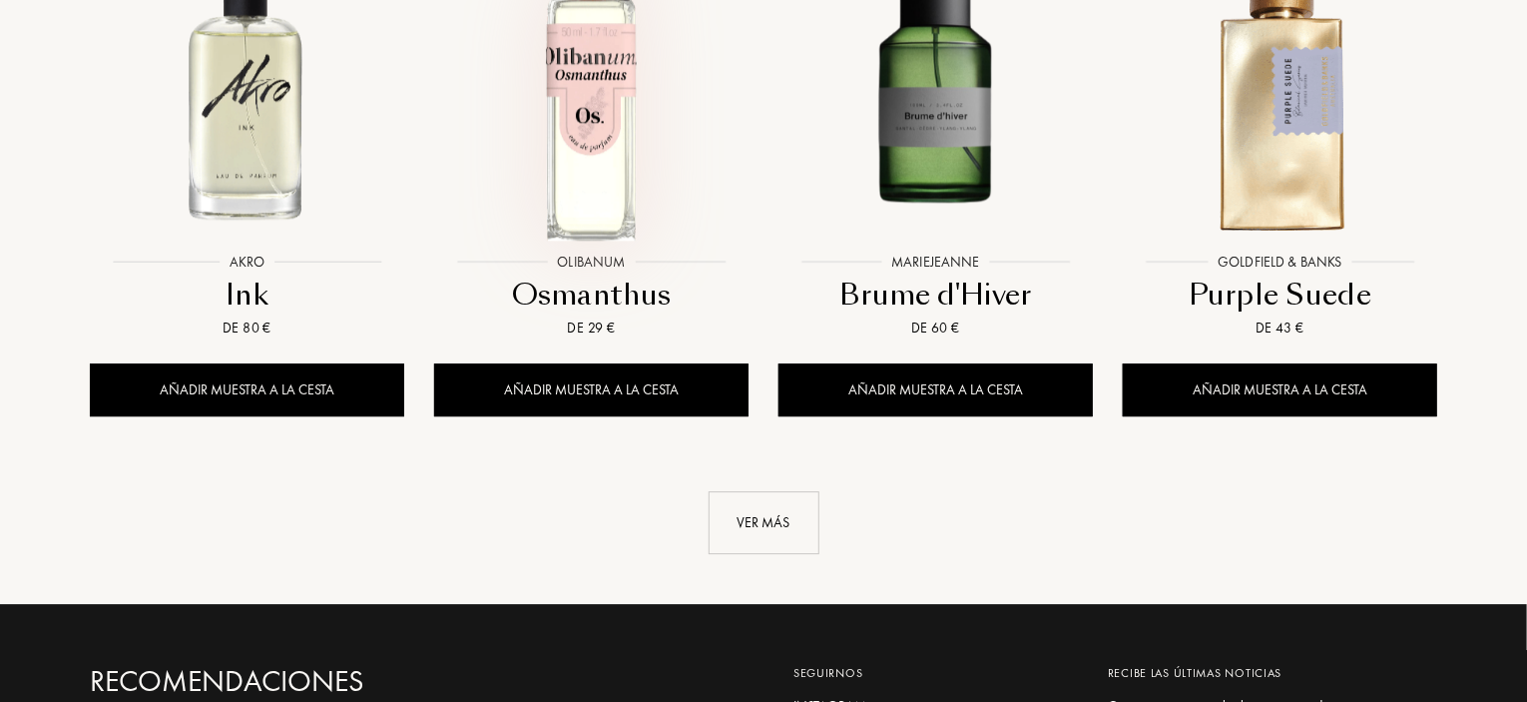
scroll to position [10581, 0]
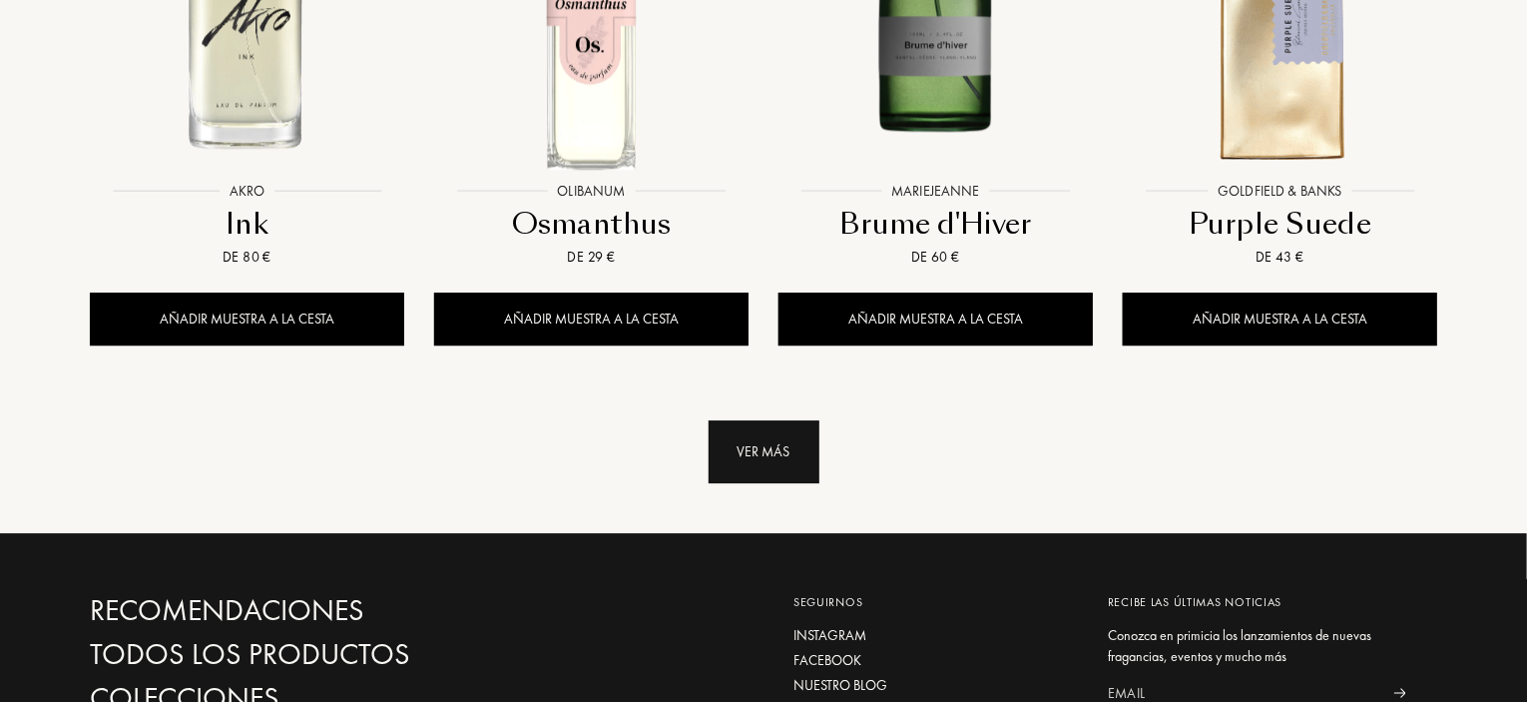
click at [771, 420] on div "Ver más" at bounding box center [764, 451] width 111 height 63
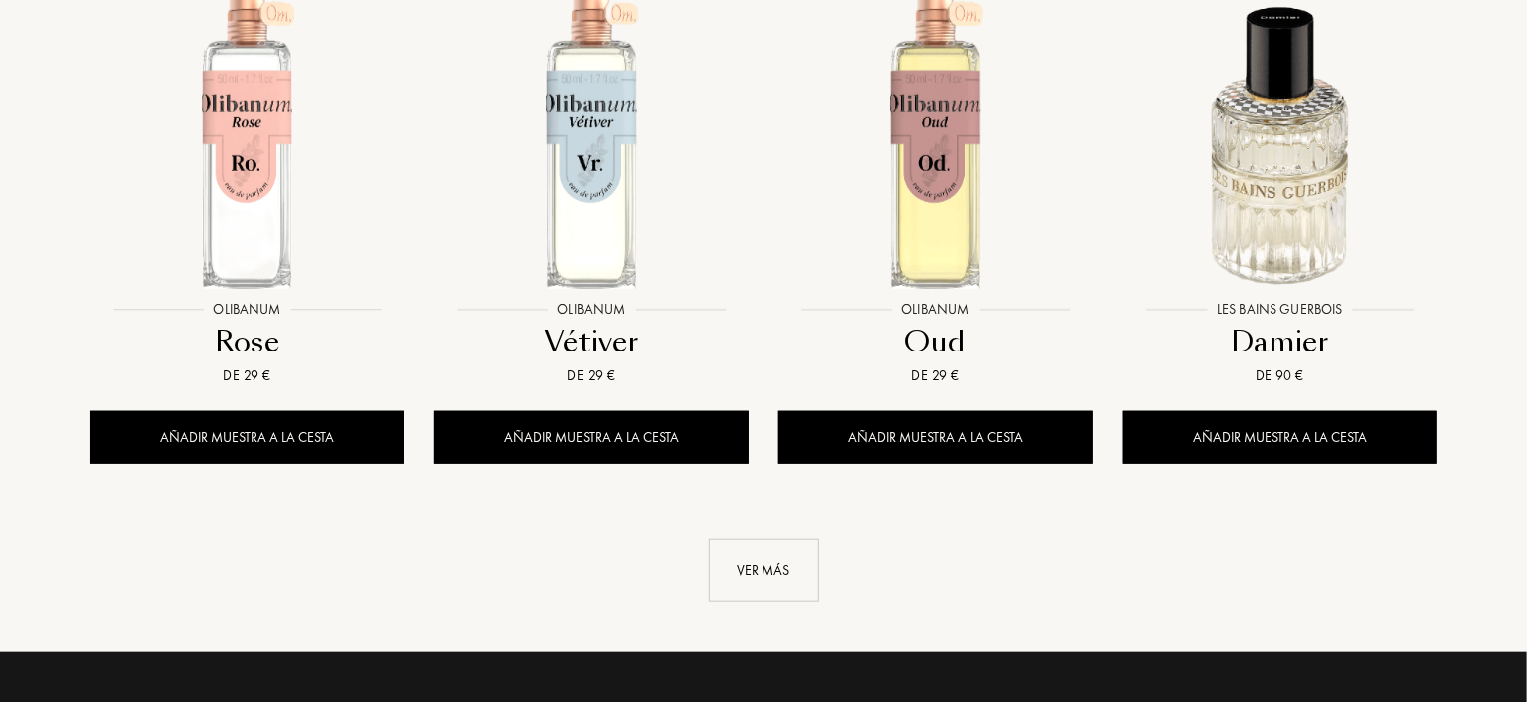
scroll to position [12079, 0]
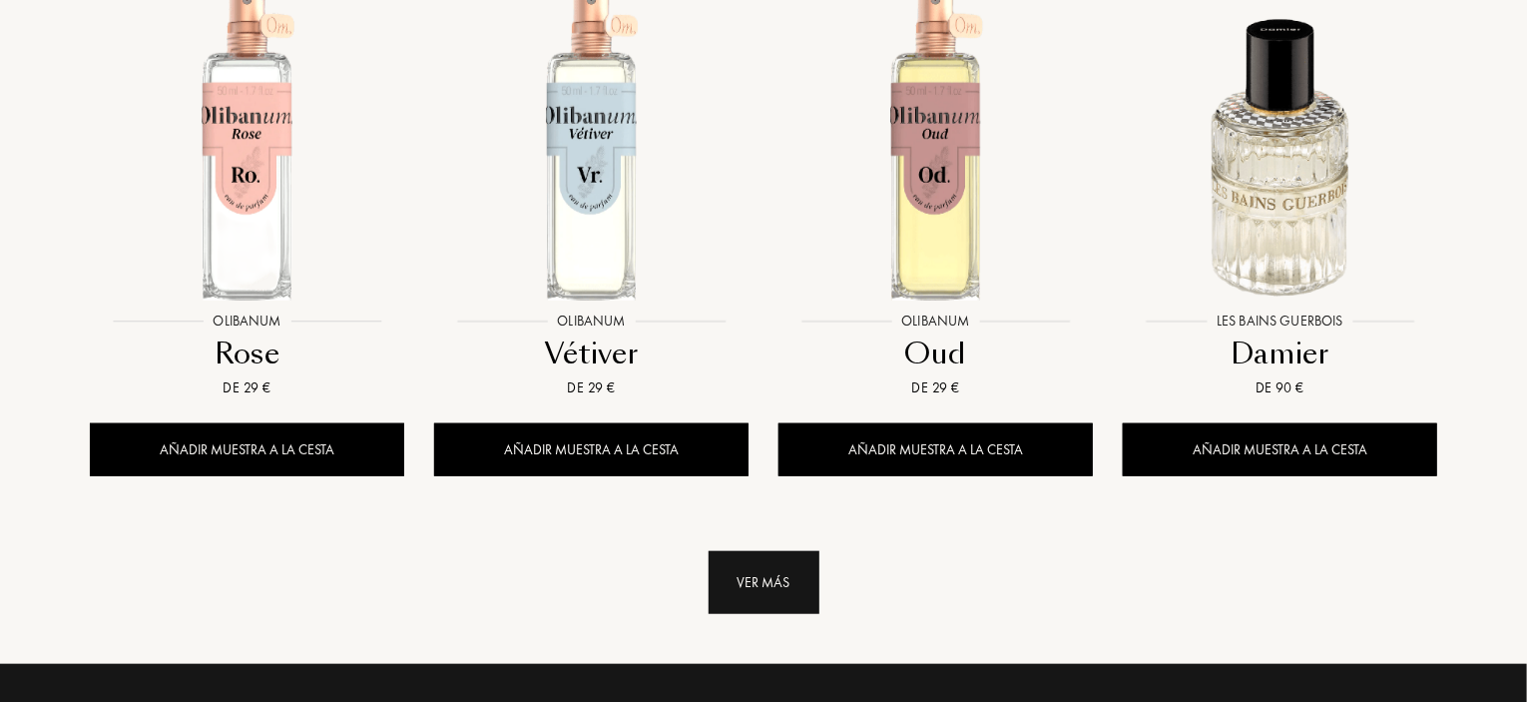
click at [753, 551] on div "Ver más" at bounding box center [764, 582] width 111 height 63
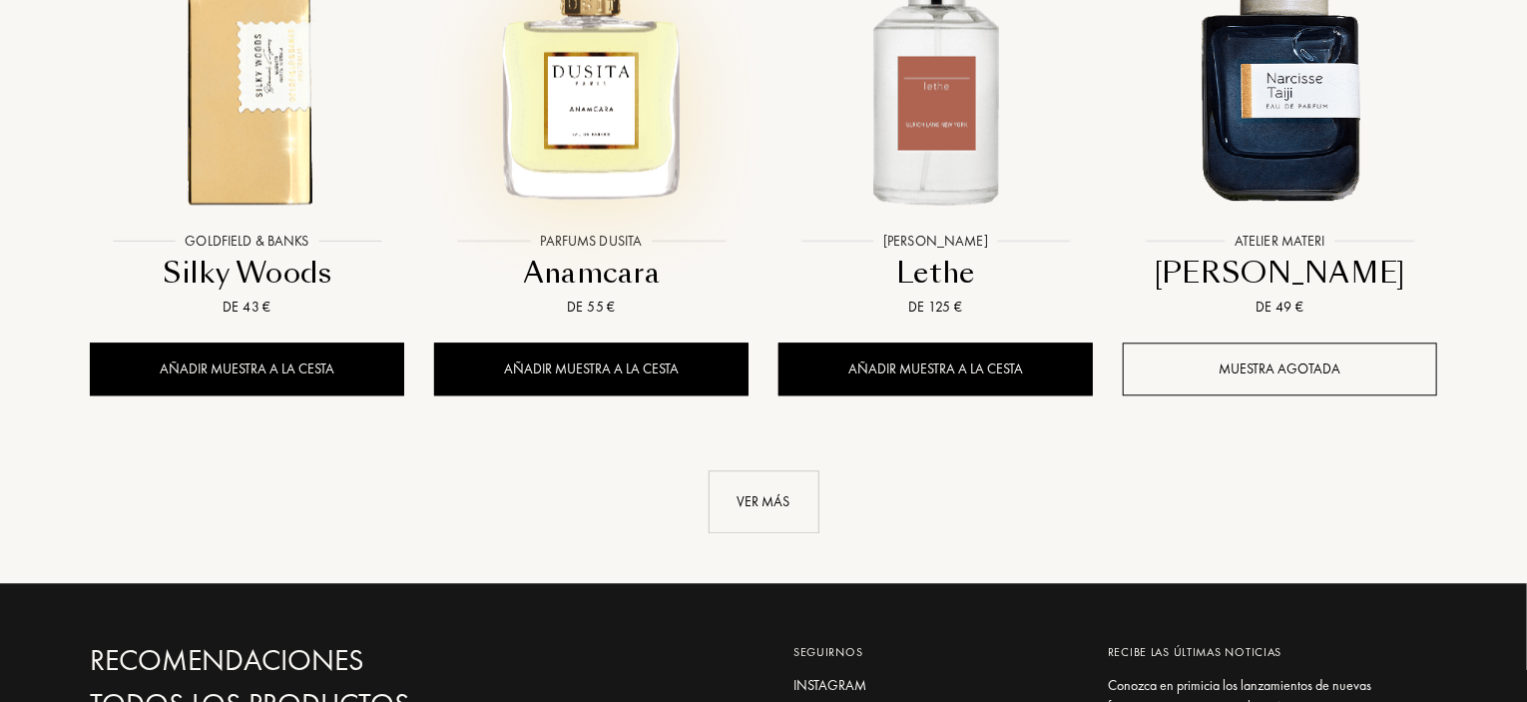
scroll to position [13876, 0]
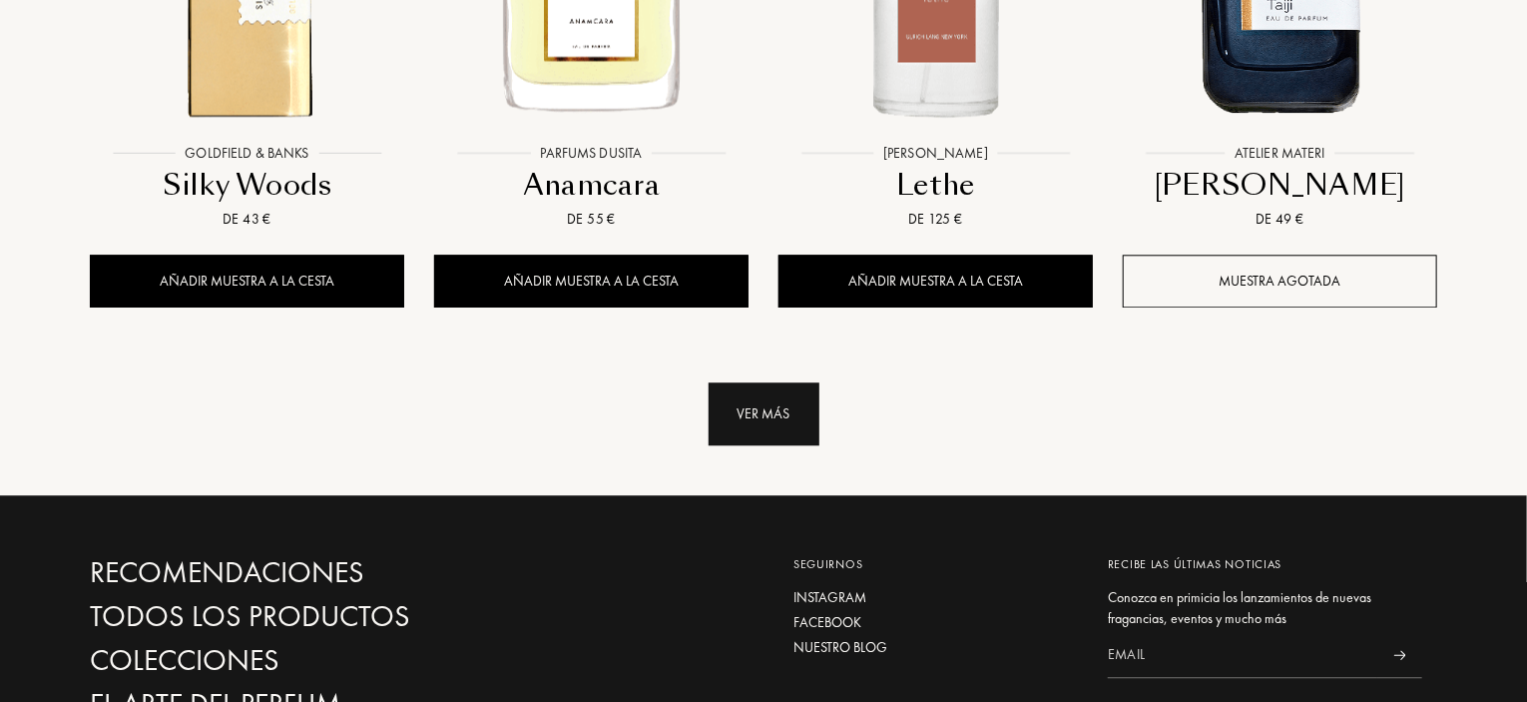
click at [743, 382] on div "Ver más" at bounding box center [764, 413] width 111 height 63
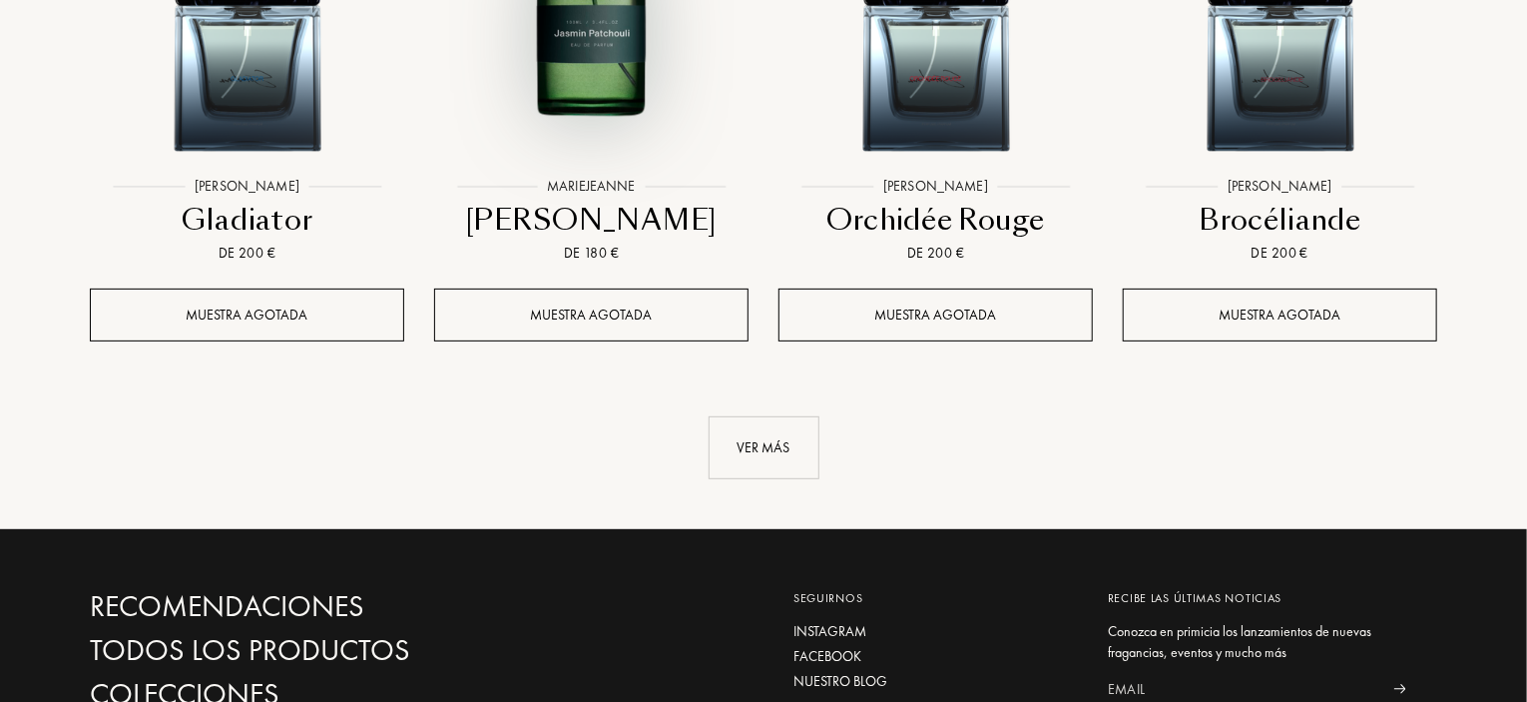
scroll to position [15473, 0]
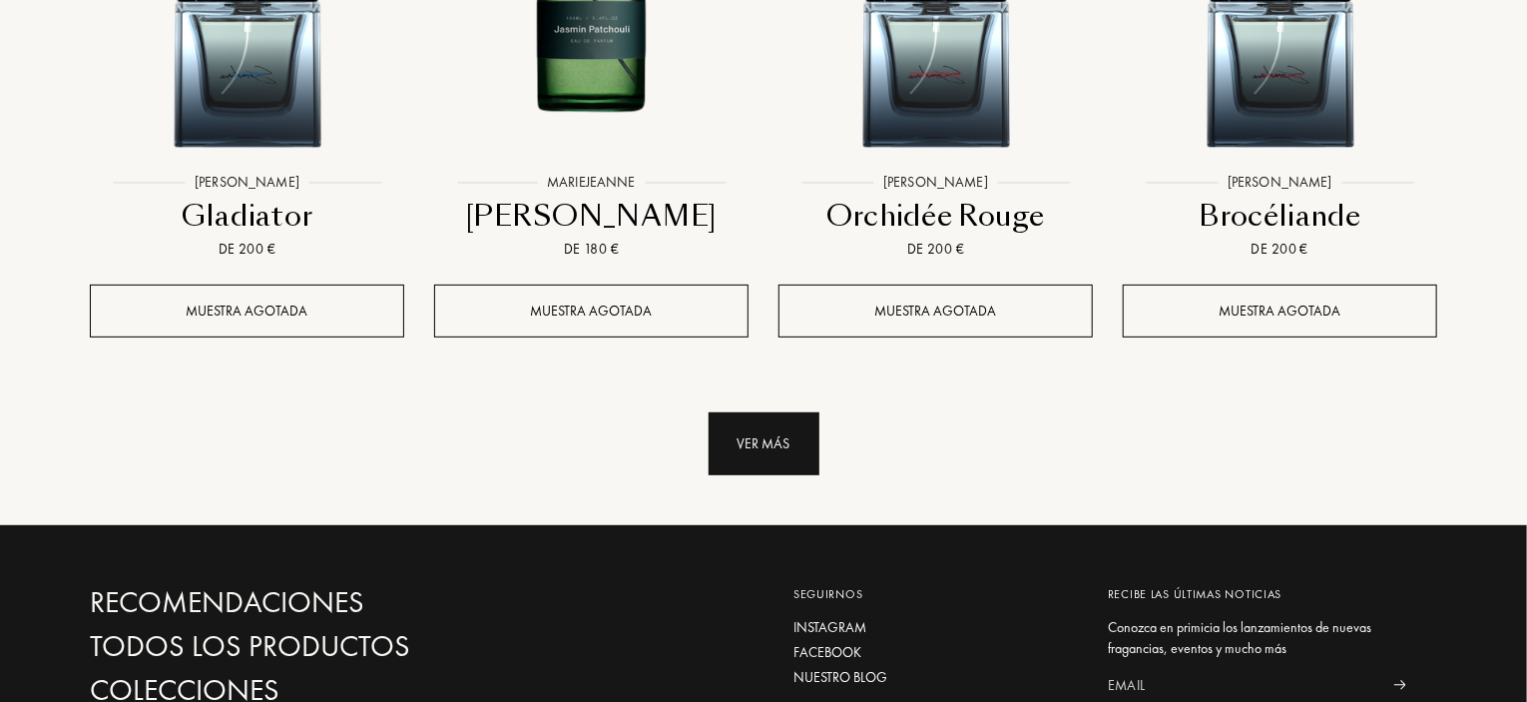
click at [754, 412] on div "Ver más" at bounding box center [764, 443] width 111 height 63
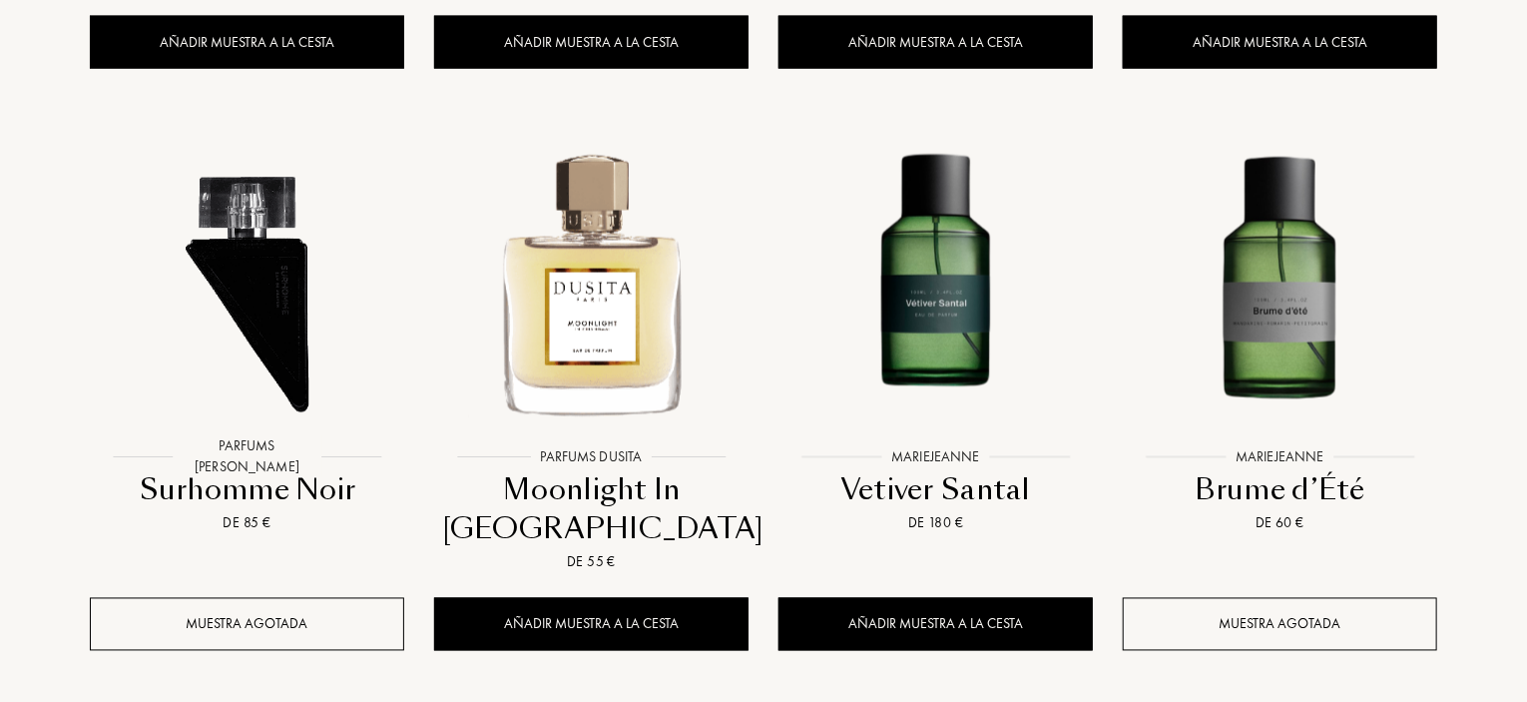
scroll to position [16870, 0]
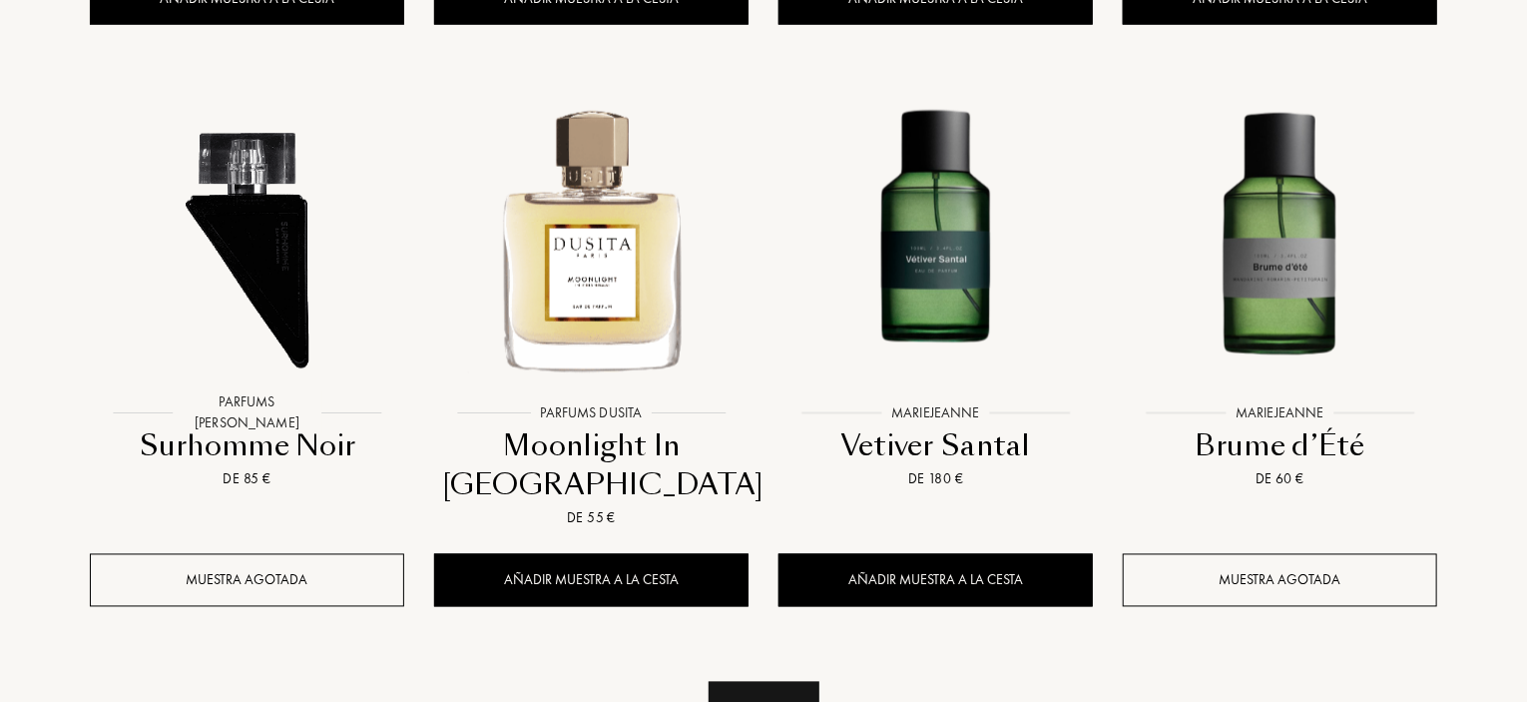
click at [759, 682] on div "Ver más" at bounding box center [764, 713] width 111 height 63
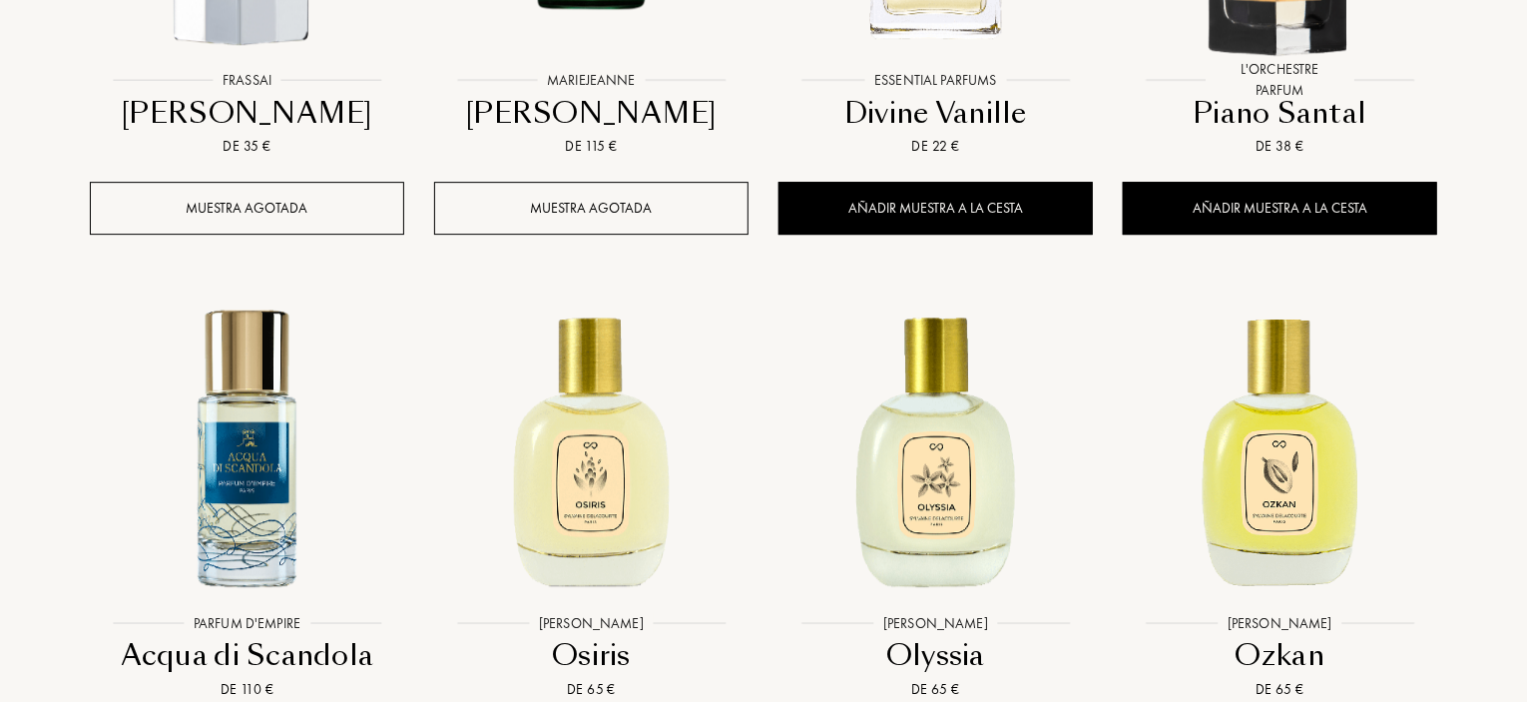
scroll to position [18867, 0]
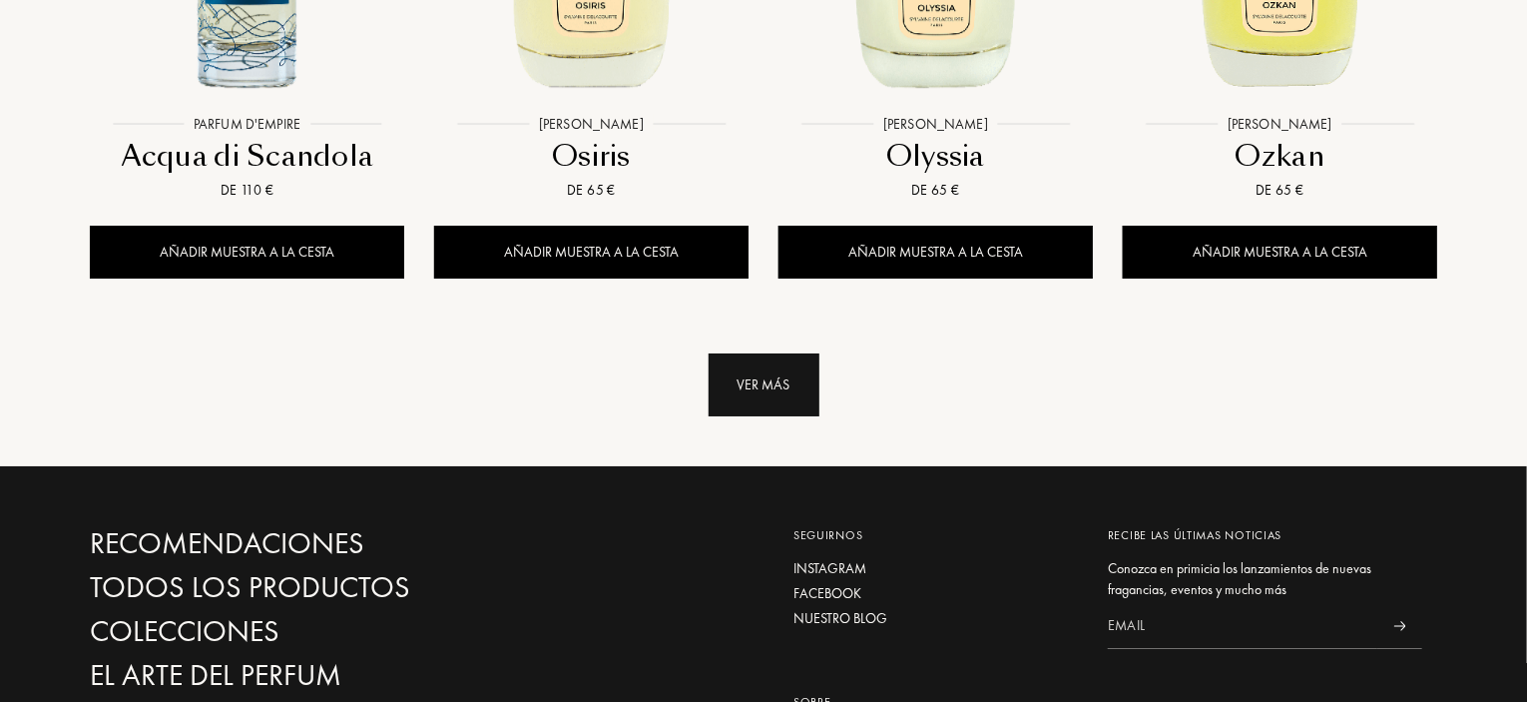
click at [726, 353] on div "Ver más" at bounding box center [764, 384] width 111 height 63
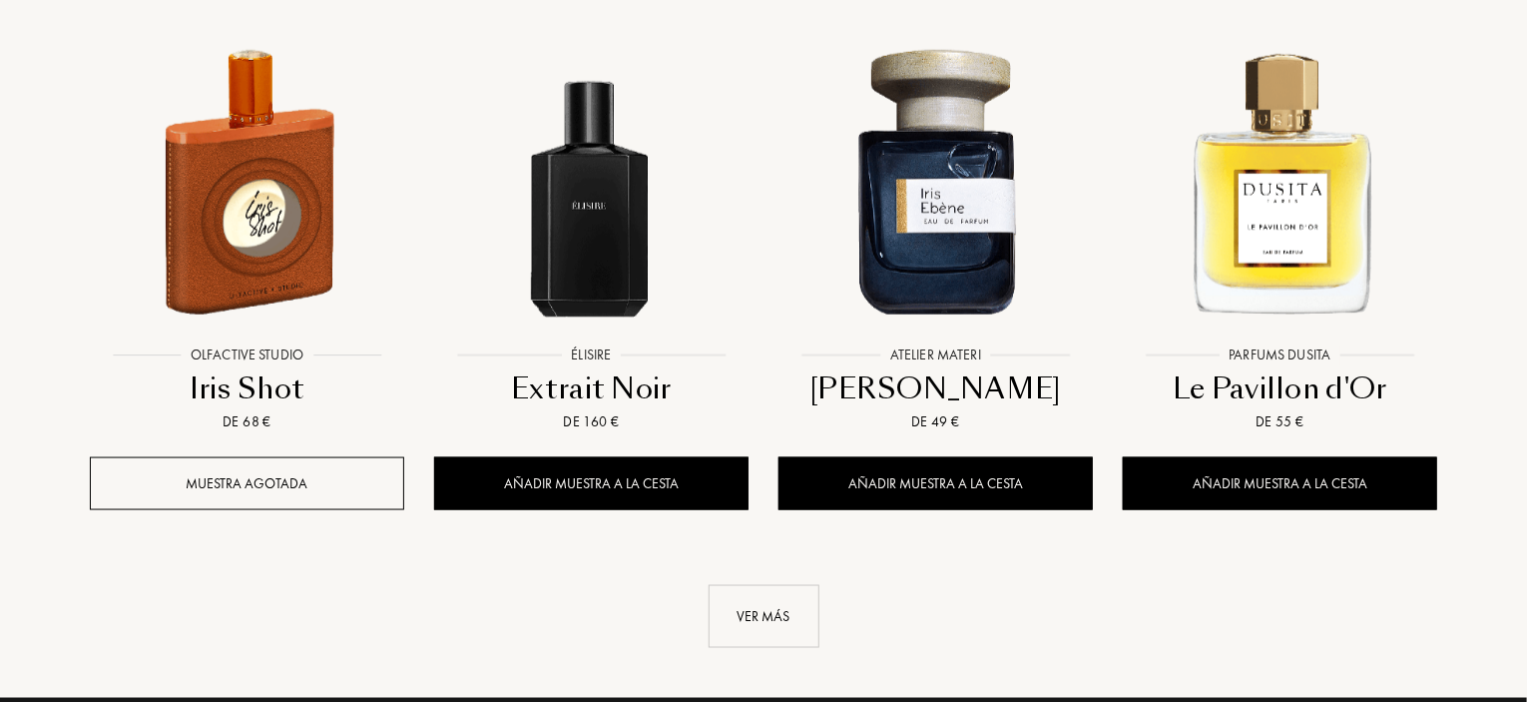
scroll to position [20264, 0]
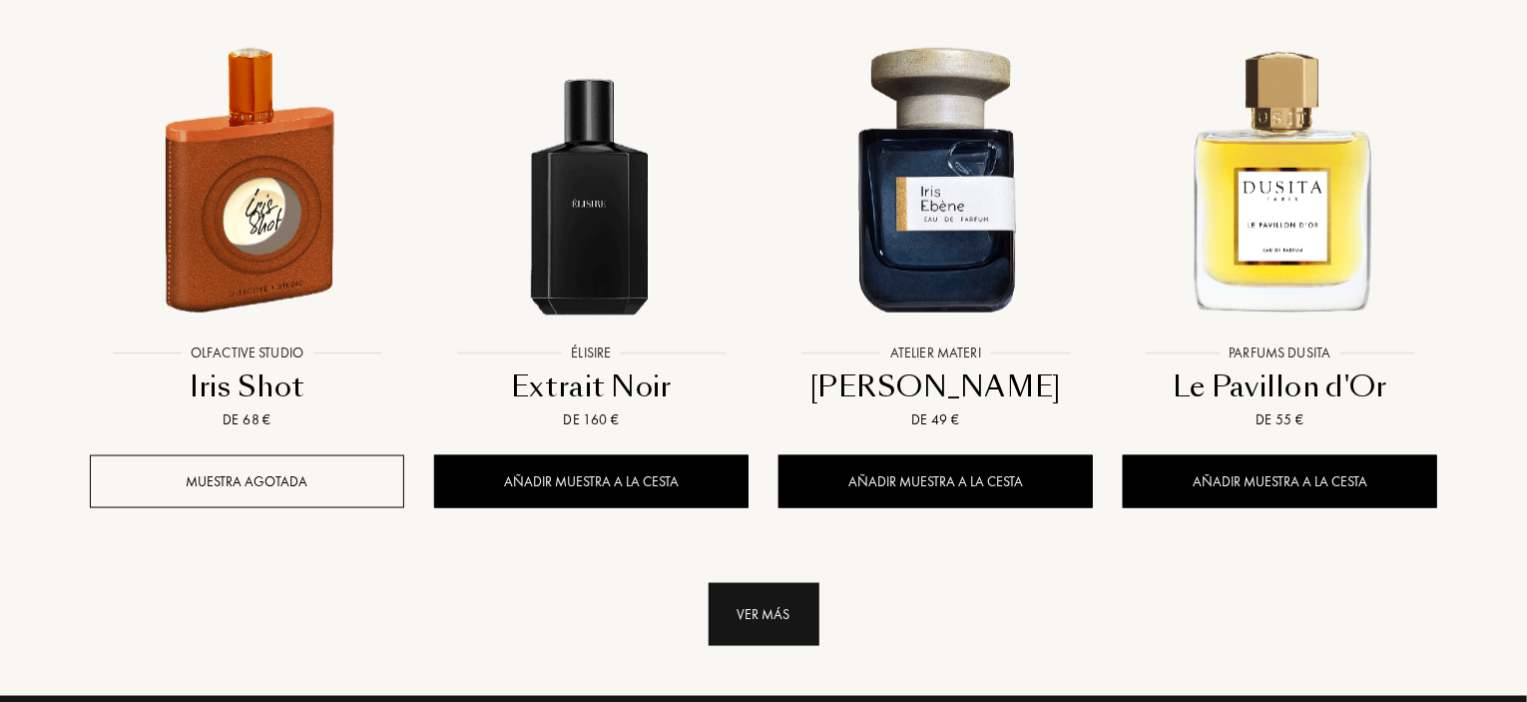
click at [759, 583] on div "Ver más" at bounding box center [764, 614] width 111 height 63
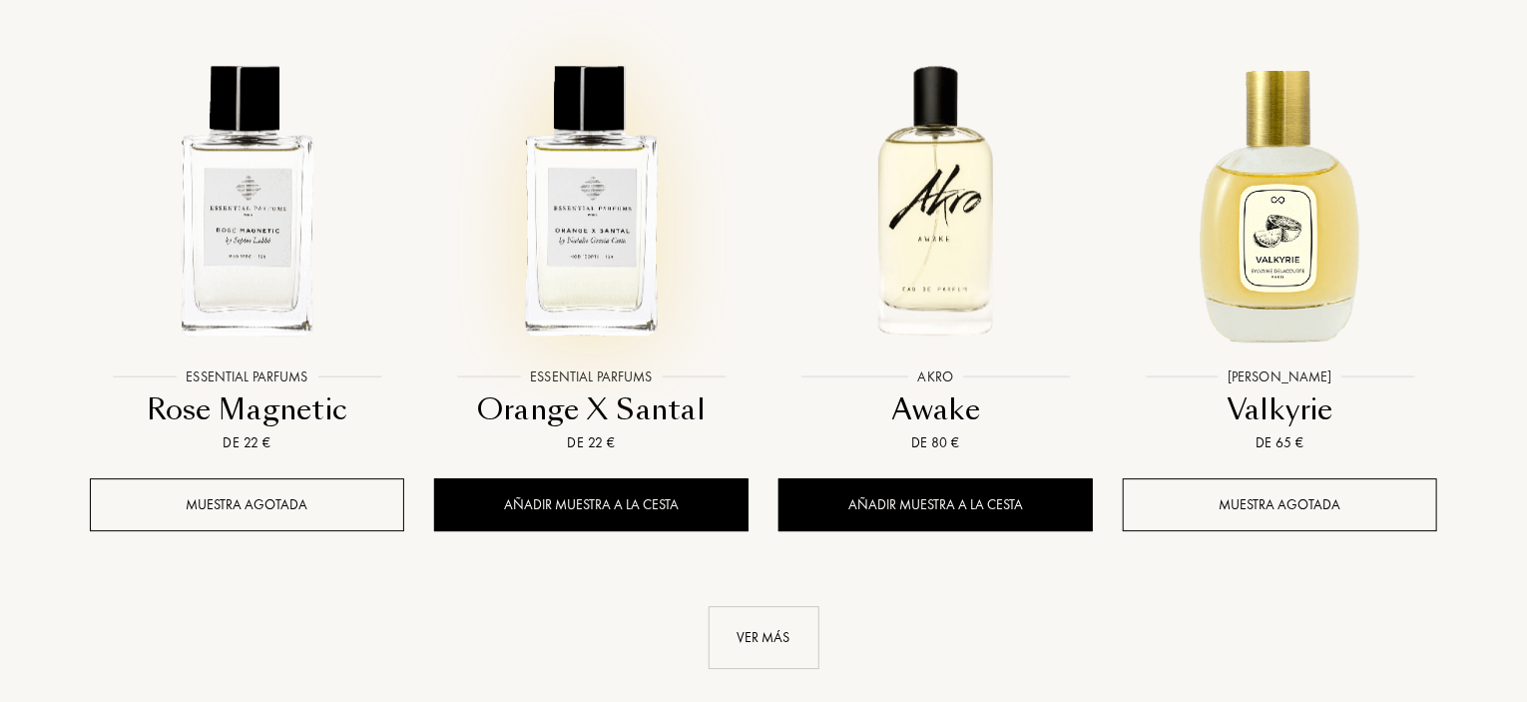
scroll to position [21961, 0]
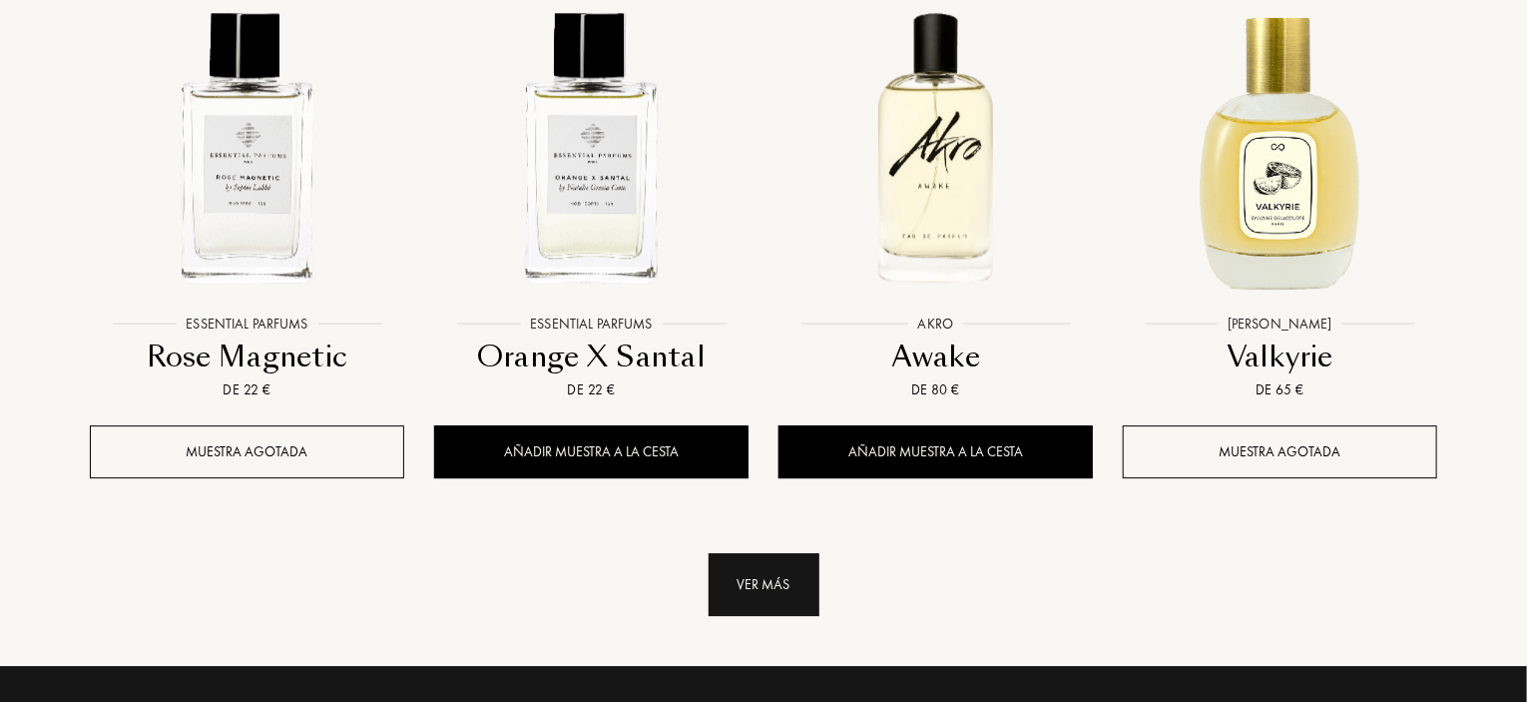
click at [761, 553] on div "Ver más" at bounding box center [764, 584] width 111 height 63
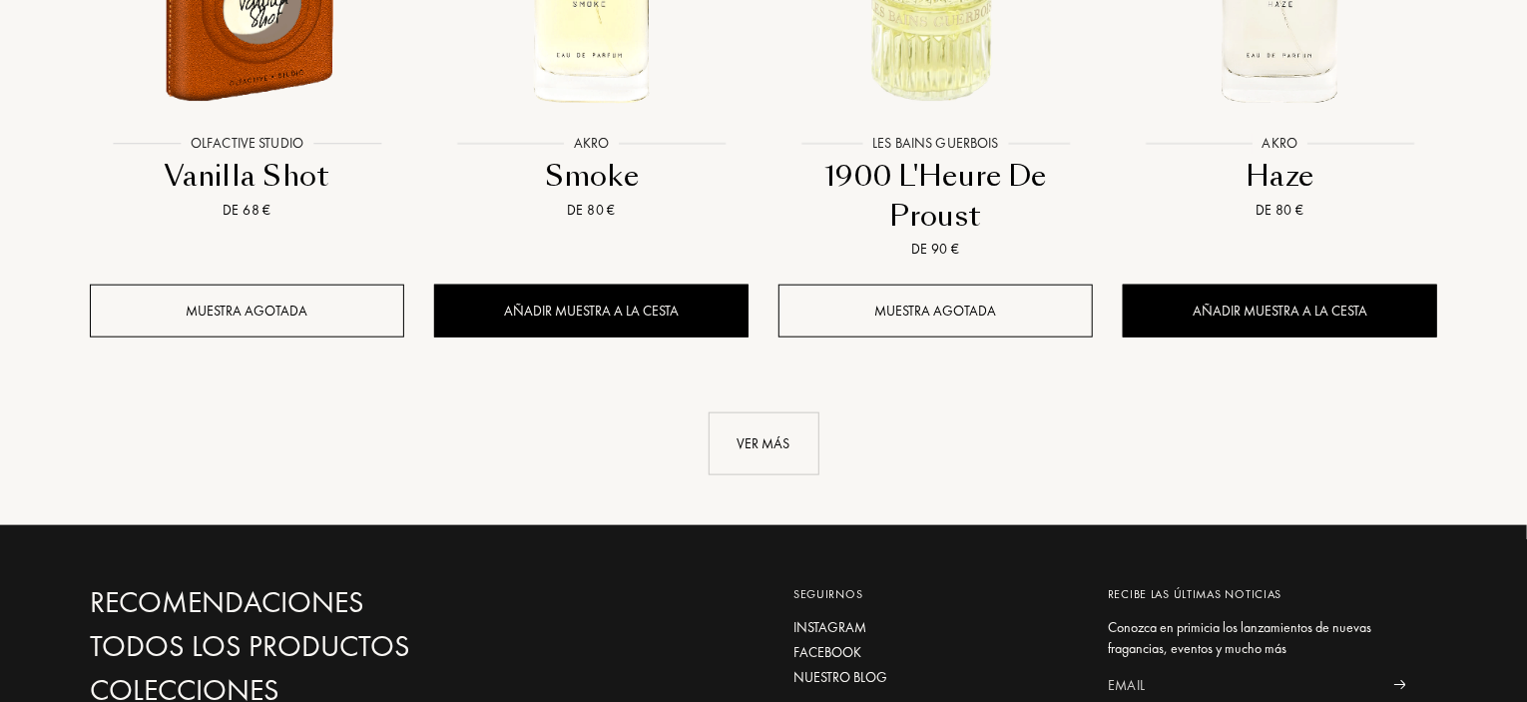
scroll to position [23758, 0]
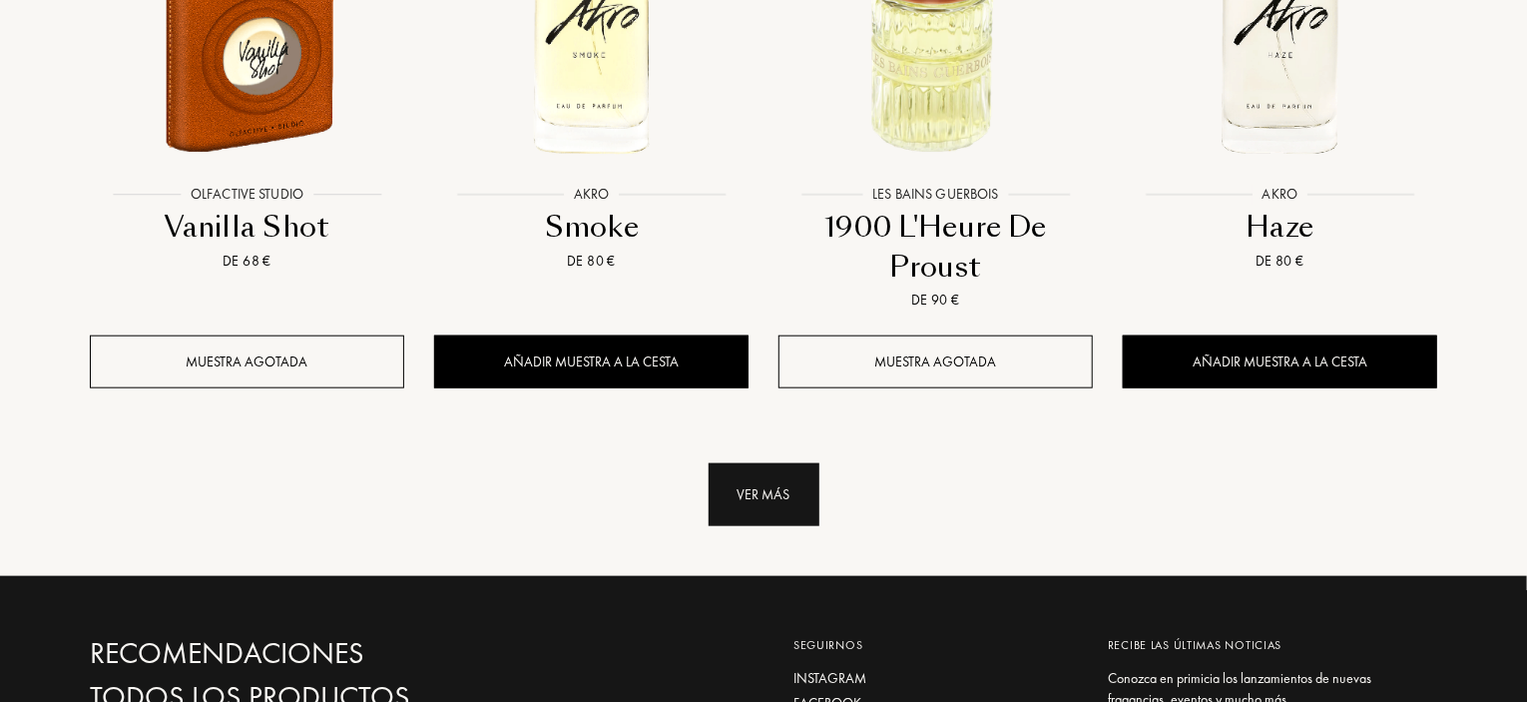
click at [735, 463] on div "Ver más" at bounding box center [764, 494] width 111 height 63
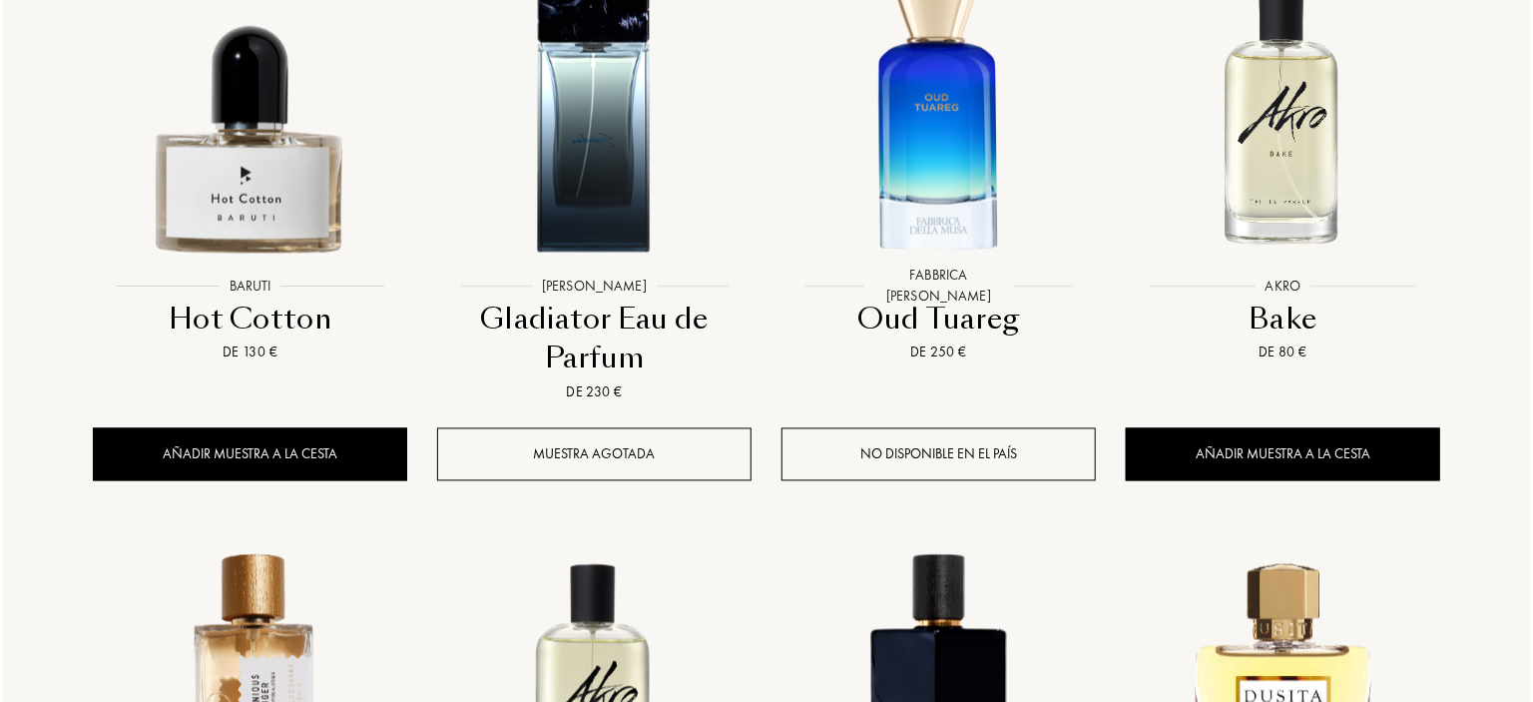
scroll to position [0, 0]
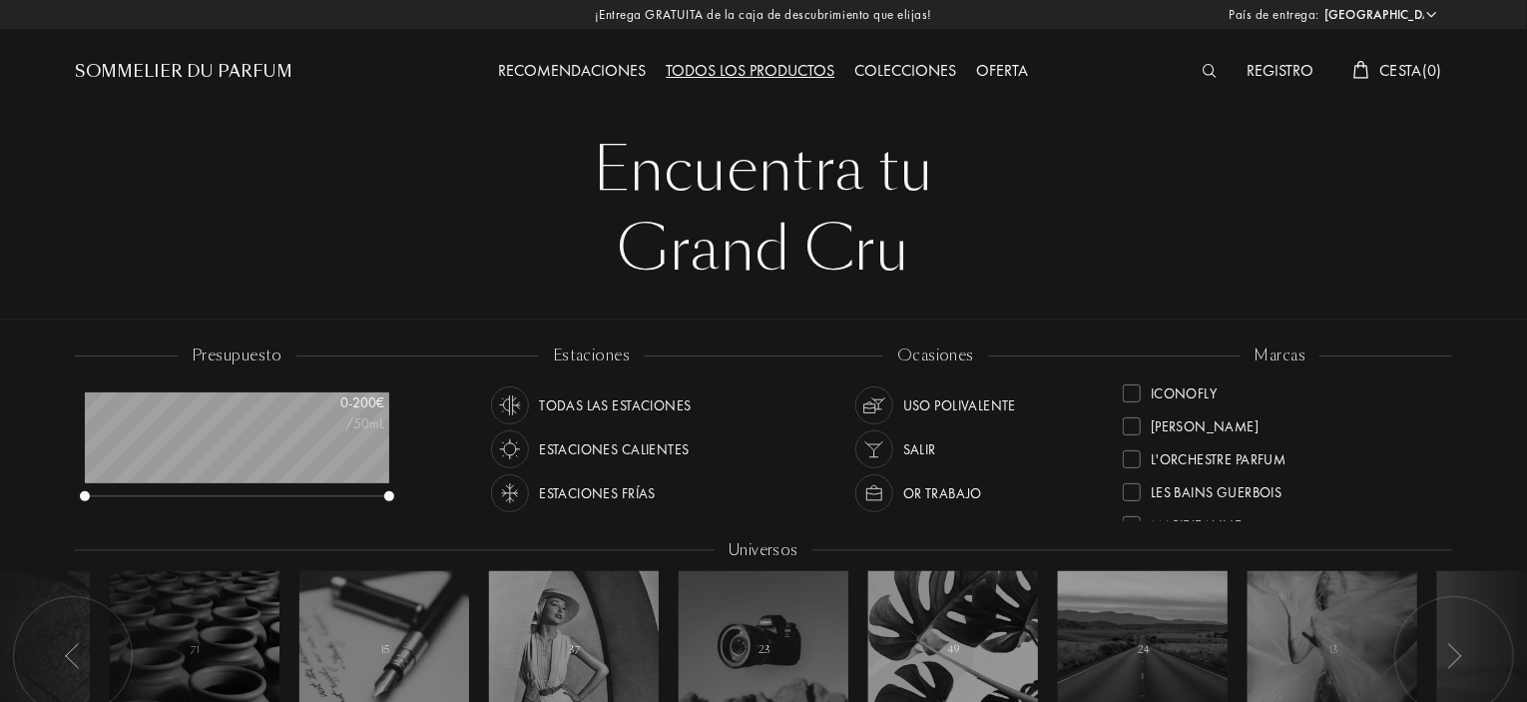
click at [1208, 69] on img at bounding box center [1210, 71] width 15 height 14
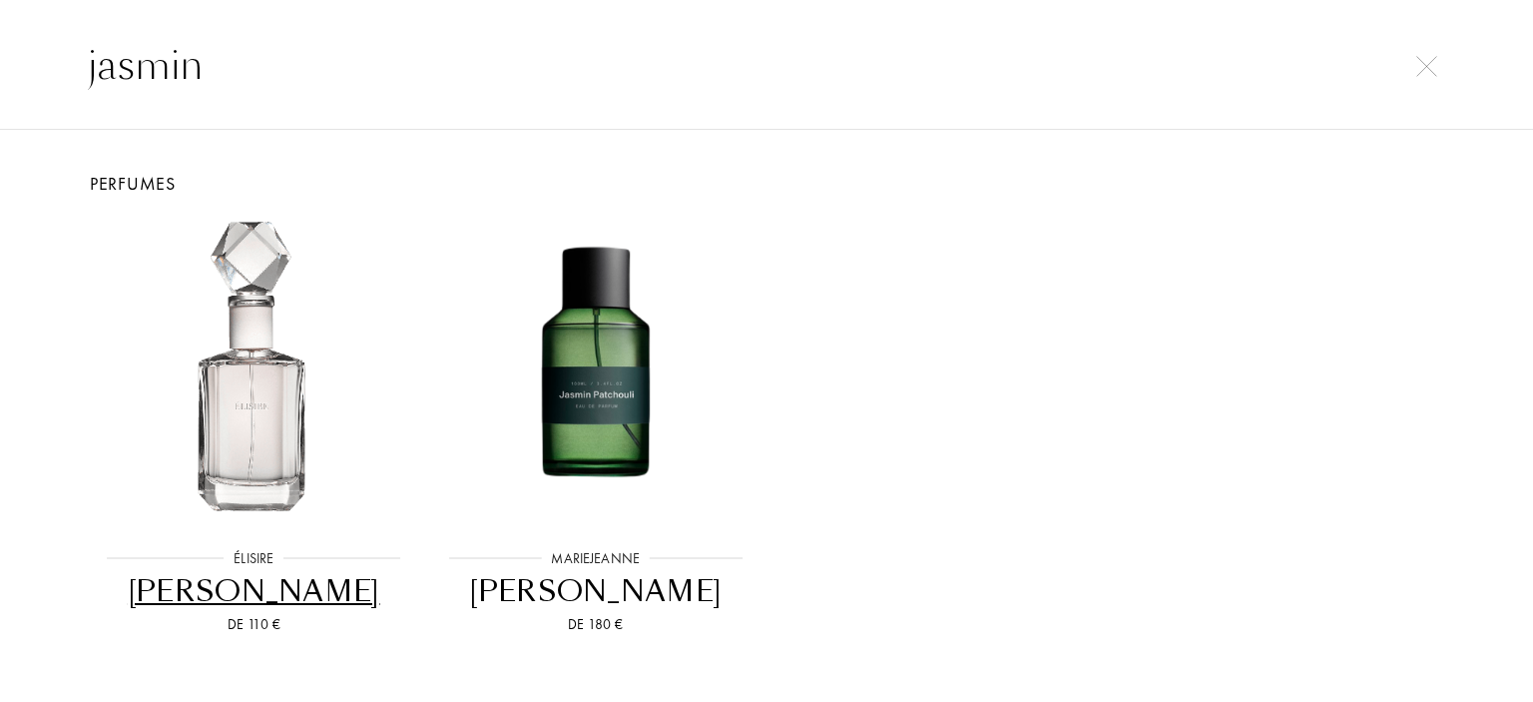
type input "jasmin"
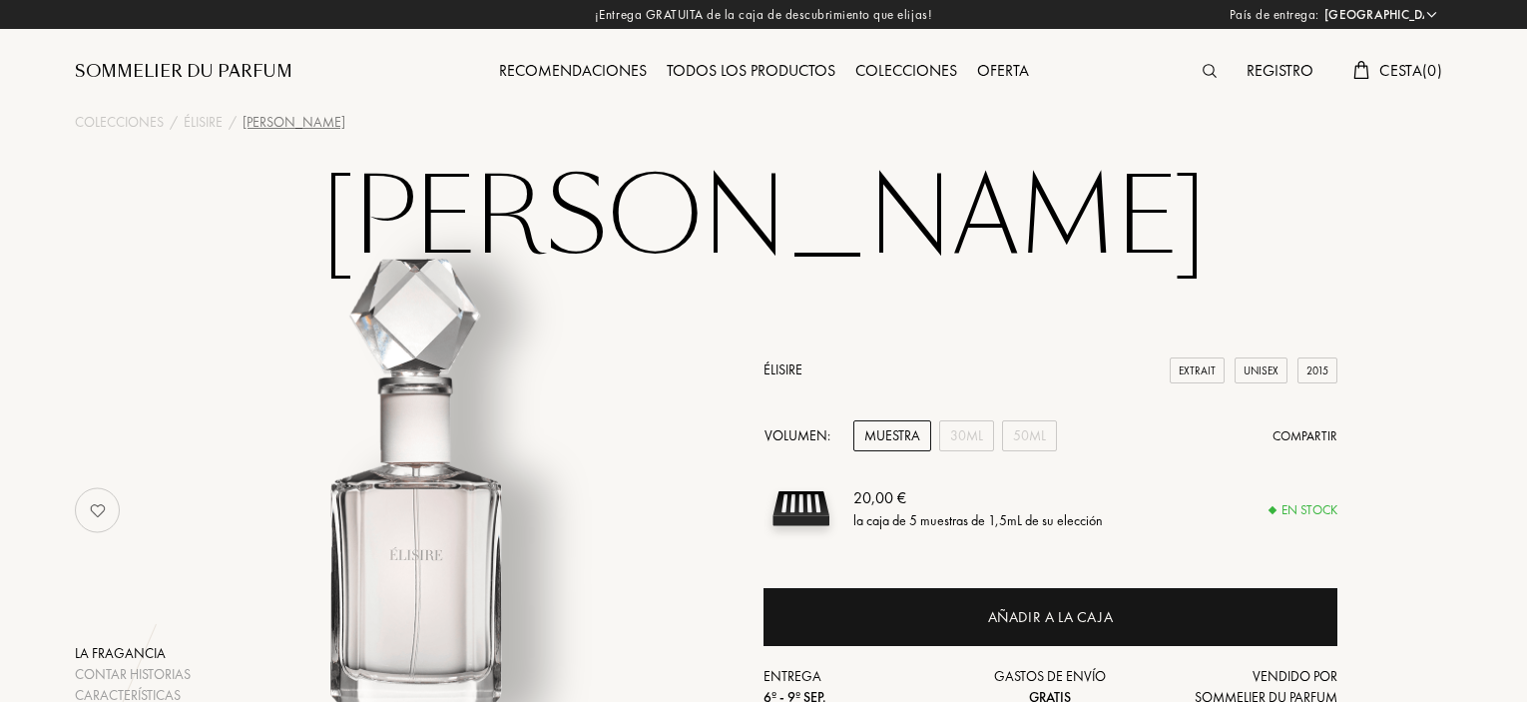
select select "ES"
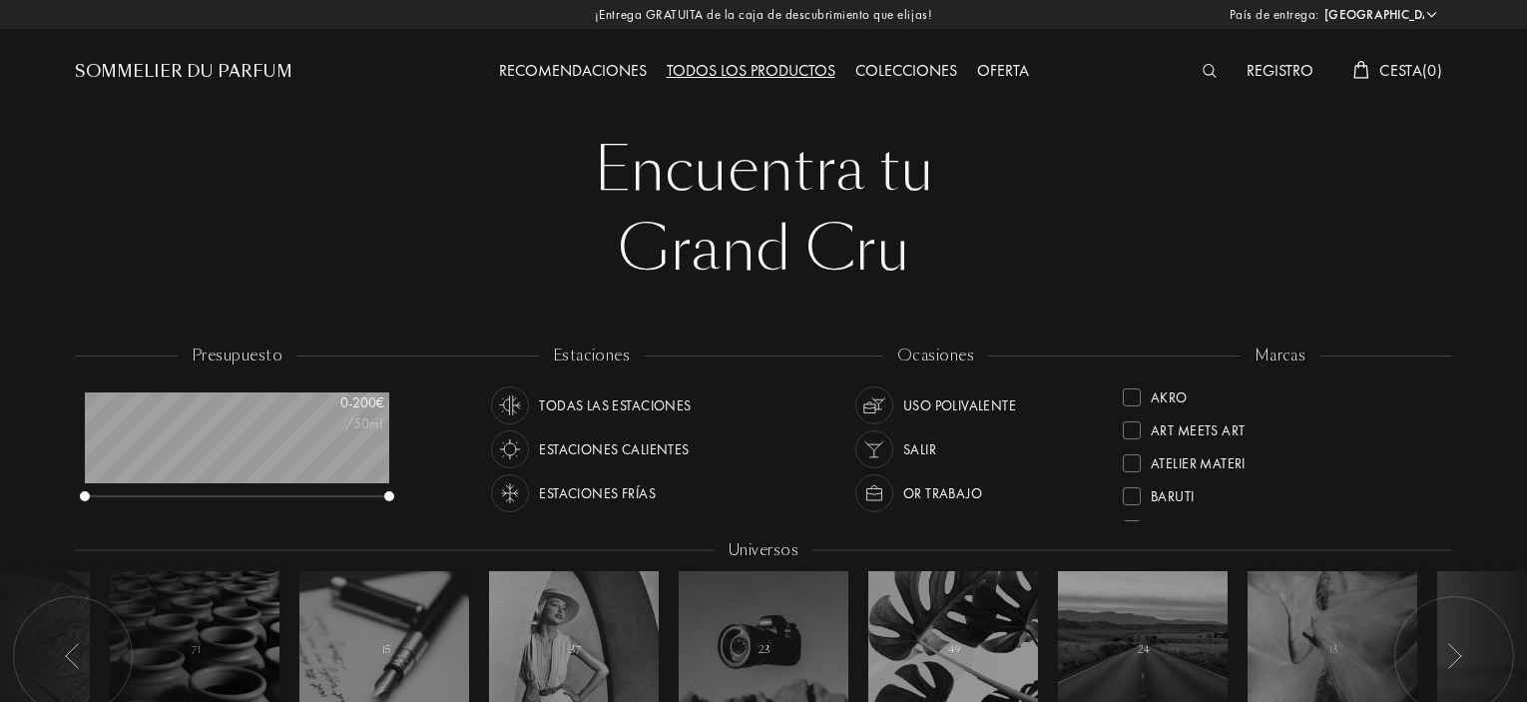
select select "ES"
click at [1210, 77] on img at bounding box center [1210, 71] width 15 height 14
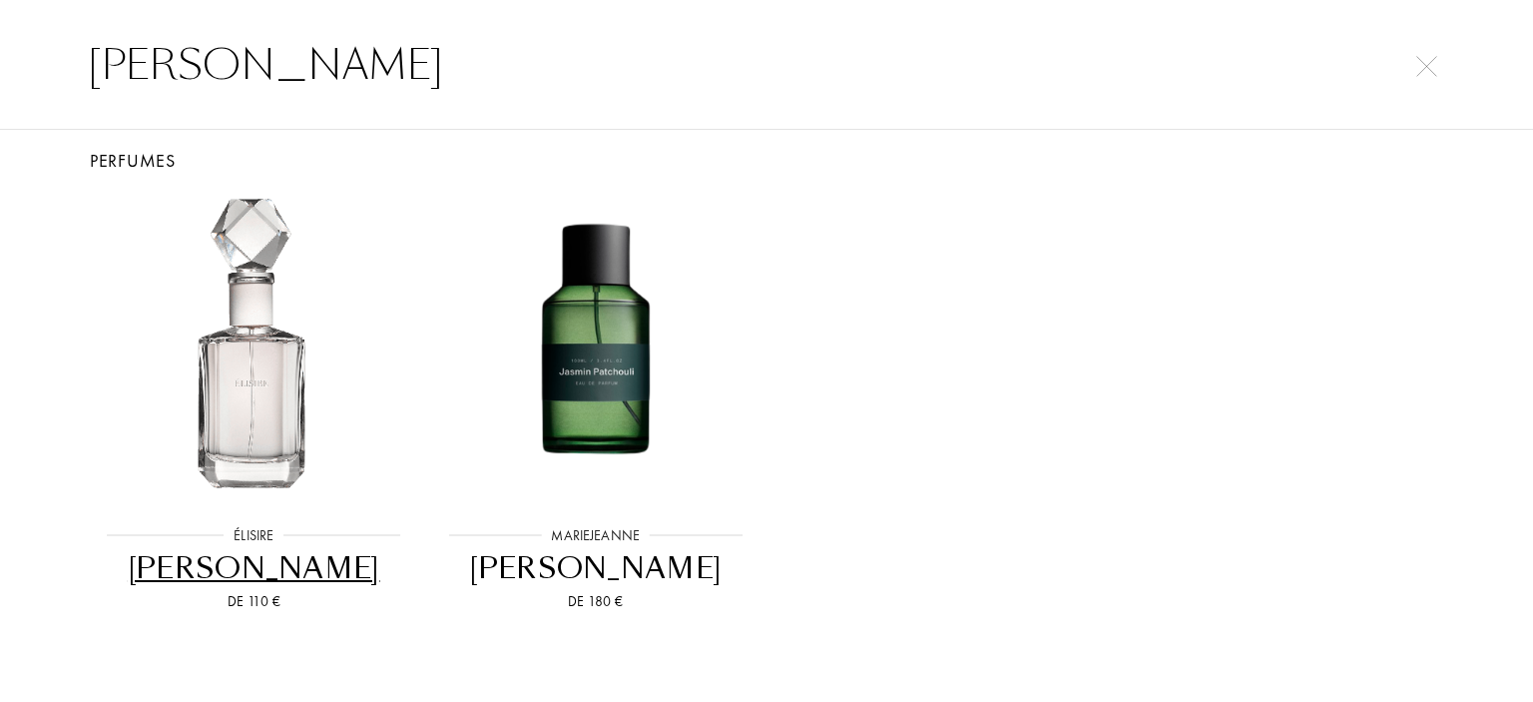
scroll to position [0, 0]
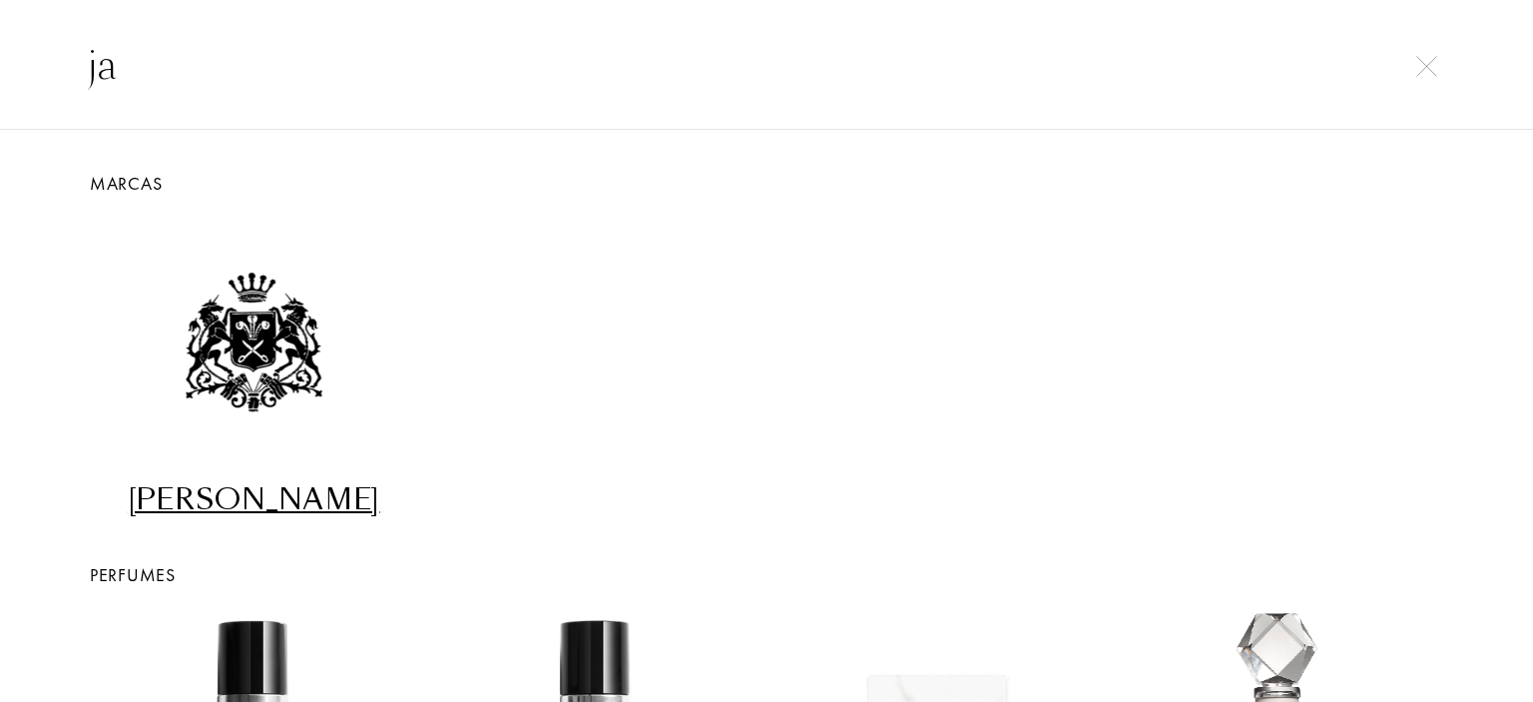
type input "j"
